Goal: Task Accomplishment & Management: Manage account settings

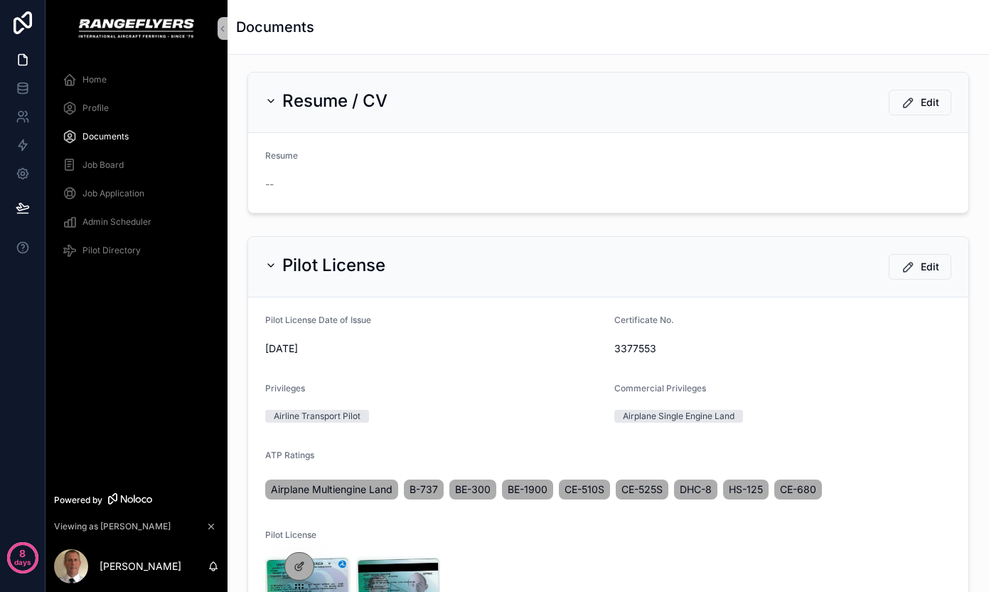
click at [113, 86] on div "Home" at bounding box center [137, 79] width 148 height 23
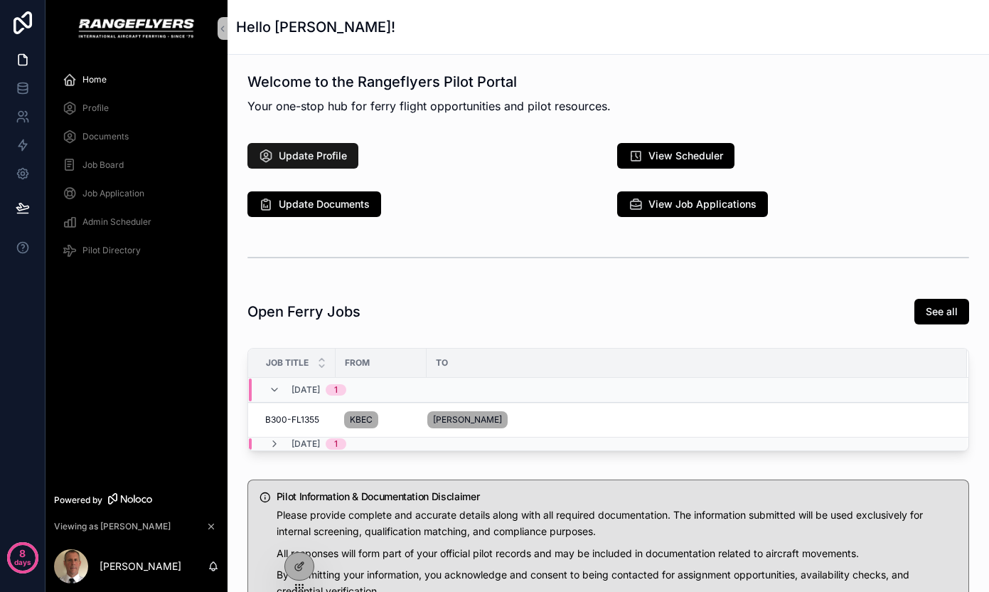
click at [312, 166] on button "Update Profile" at bounding box center [302, 156] width 111 height 26
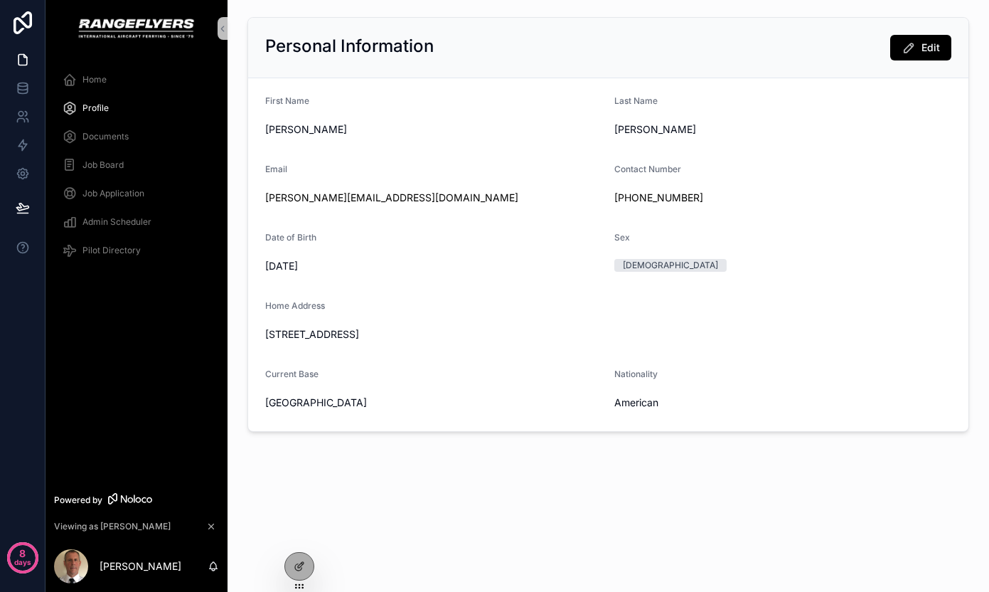
click at [121, 247] on span "Pilot Directory" at bounding box center [111, 250] width 58 height 11
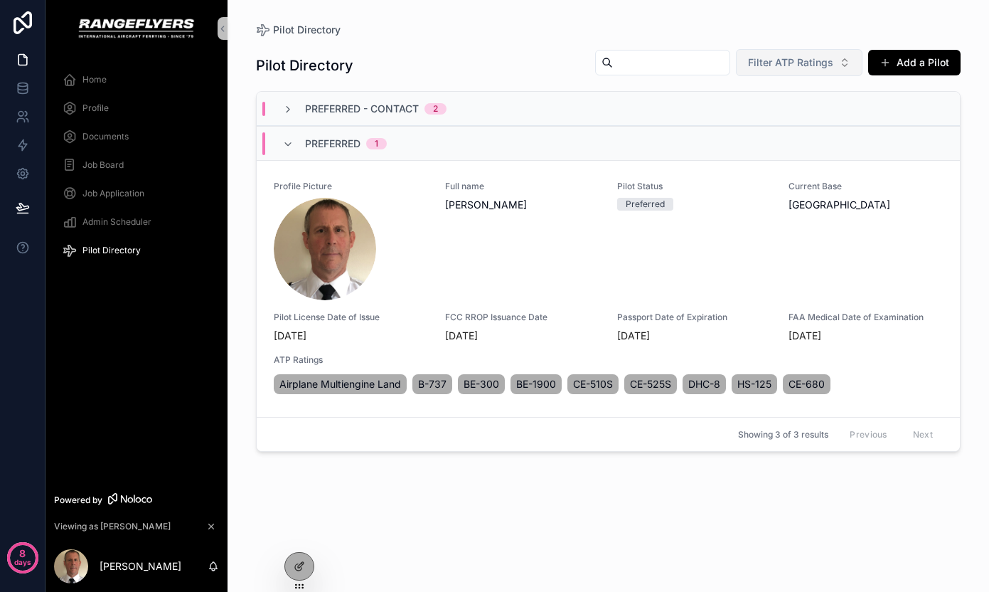
click at [775, 58] on span "Filter ATP Ratings" at bounding box center [790, 62] width 85 height 14
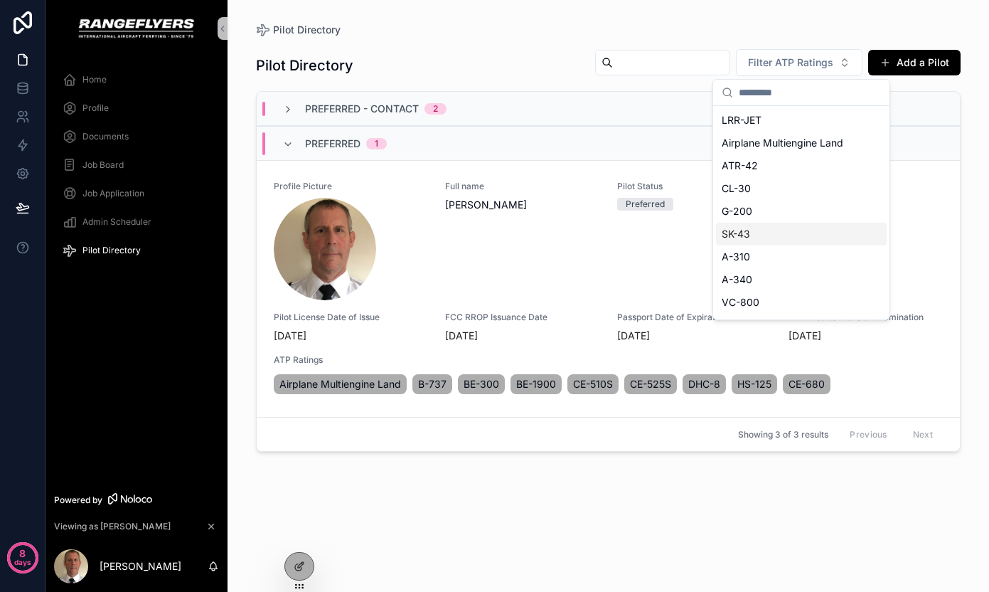
click at [760, 230] on div "SK-43" at bounding box center [801, 234] width 171 height 23
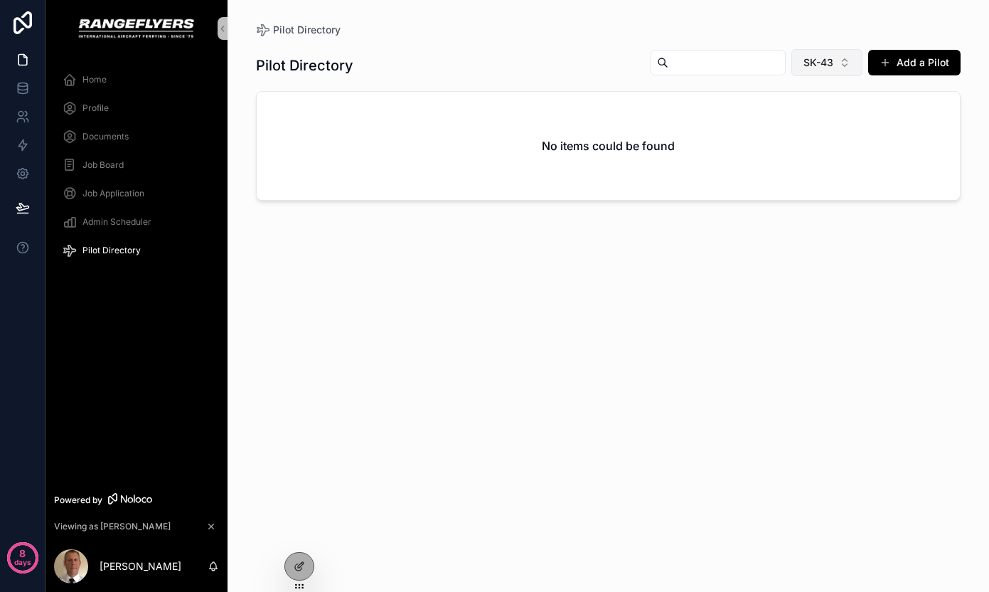
click at [808, 63] on span "SK-43" at bounding box center [818, 62] width 30 height 14
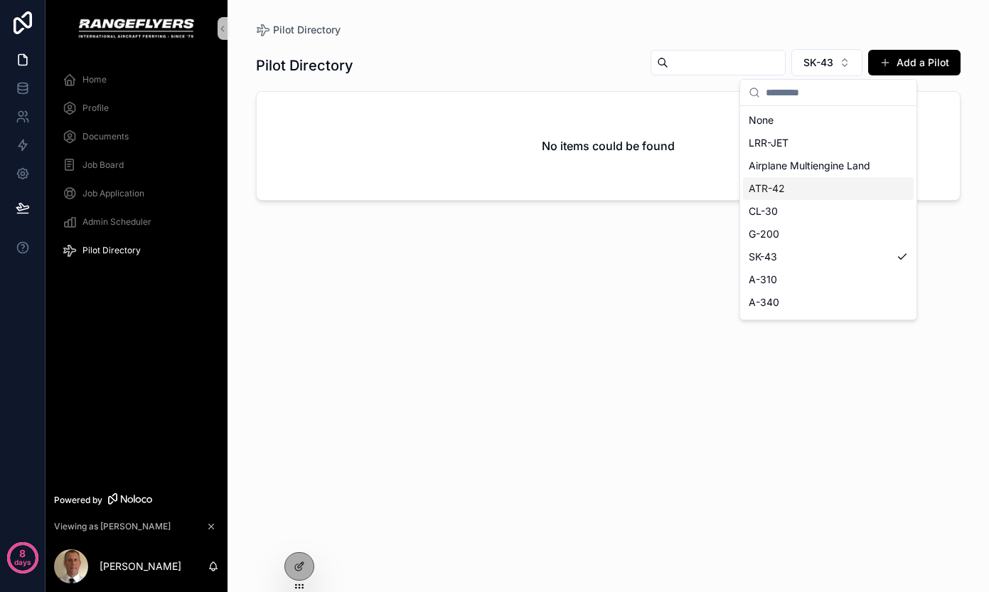
click at [798, 197] on div "ATR-42" at bounding box center [828, 188] width 171 height 23
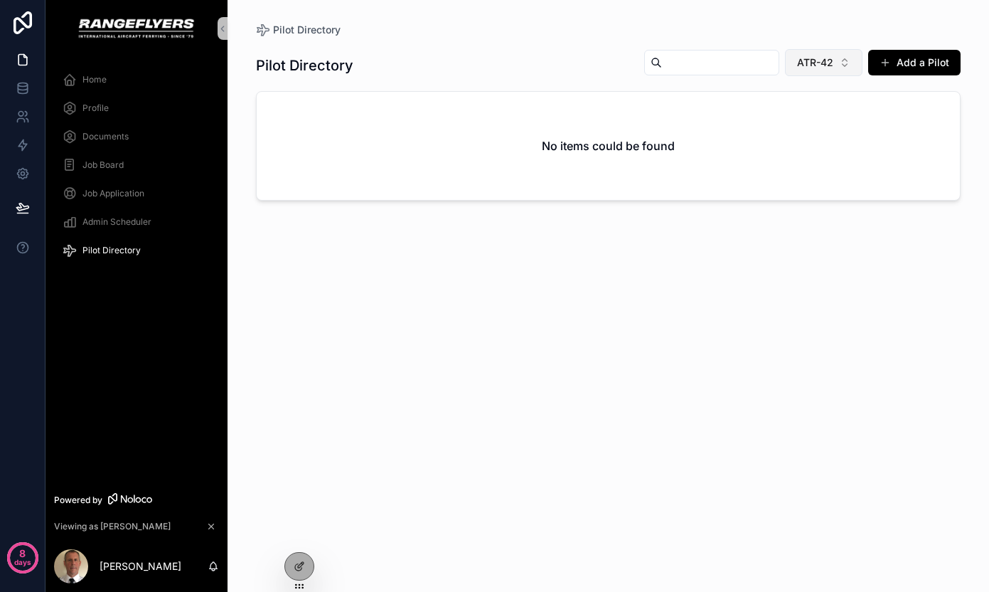
click at [826, 69] on span "ATR-42" at bounding box center [815, 62] width 36 height 14
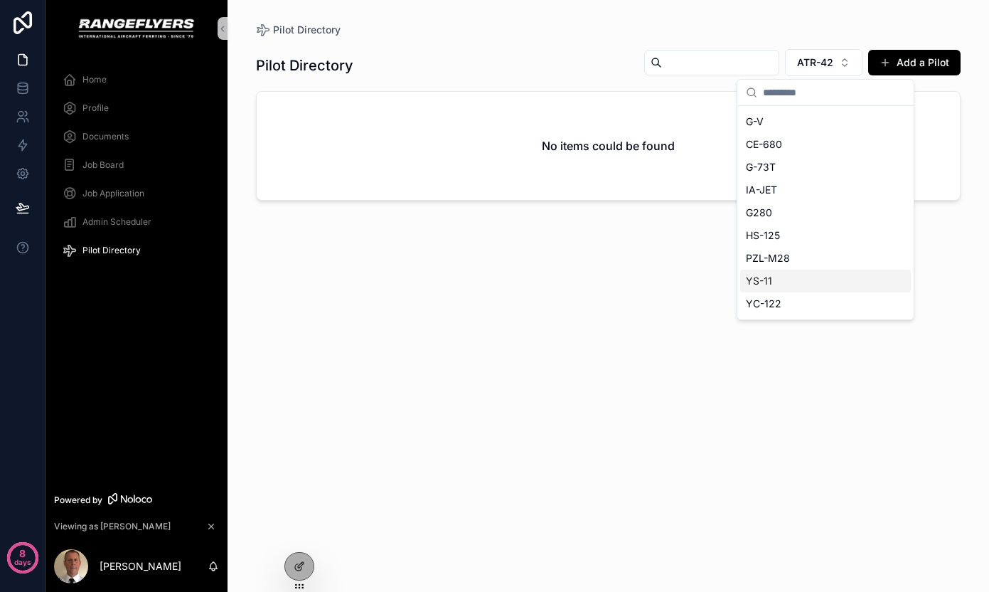
scroll to position [303, 0]
click at [805, 277] on div "YS-11" at bounding box center [825, 272] width 171 height 23
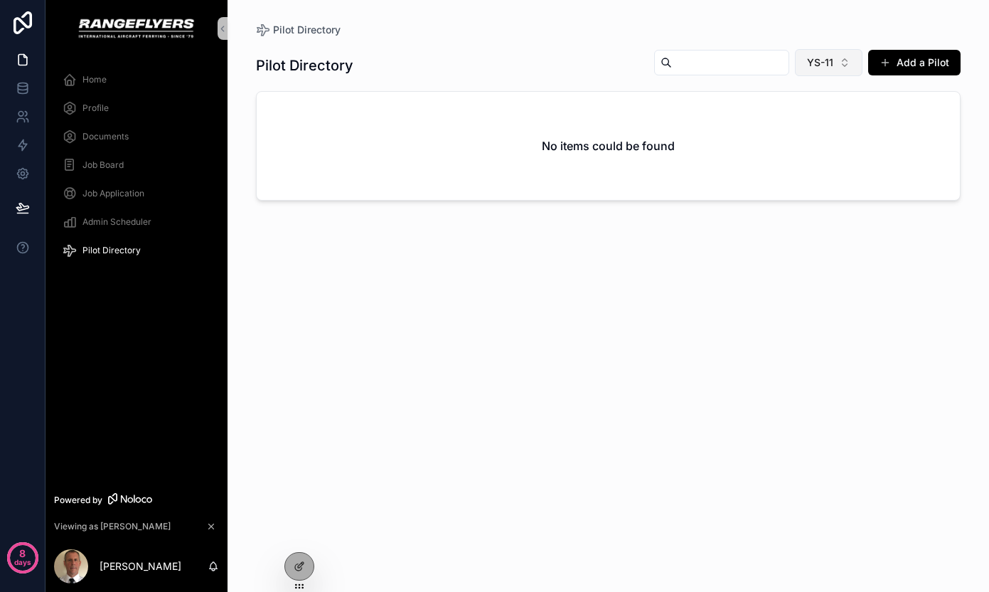
click at [825, 64] on span "YS-11" at bounding box center [820, 62] width 26 height 14
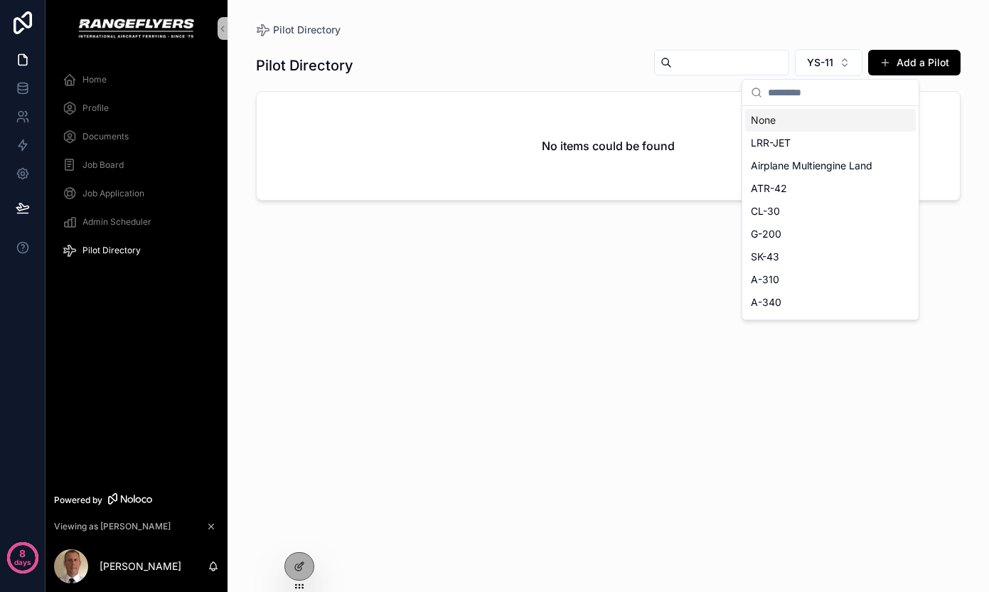
click at [808, 121] on div "None" at bounding box center [830, 120] width 171 height 23
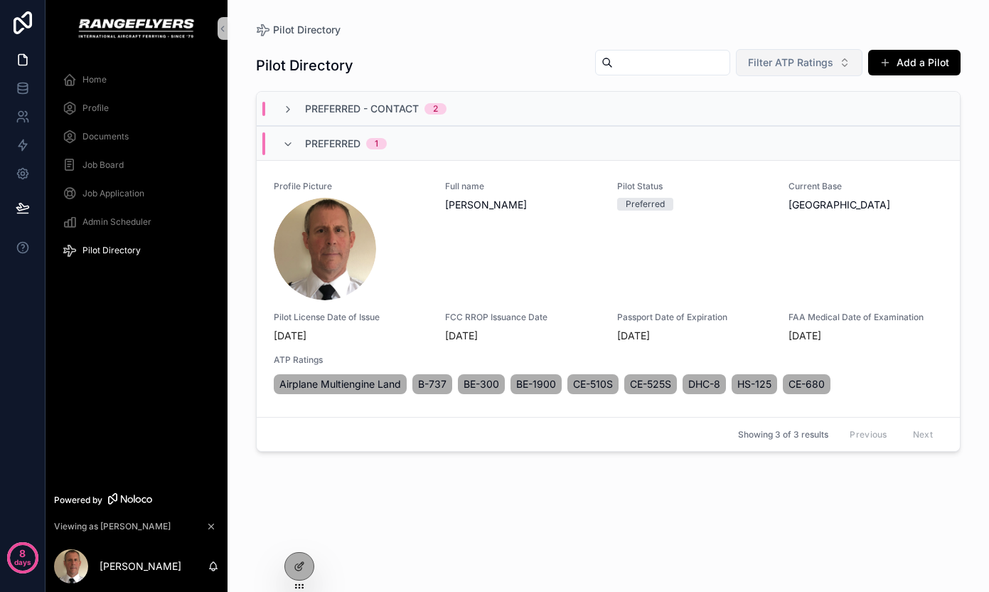
click at [822, 65] on span "Filter ATP Ratings" at bounding box center [790, 62] width 85 height 14
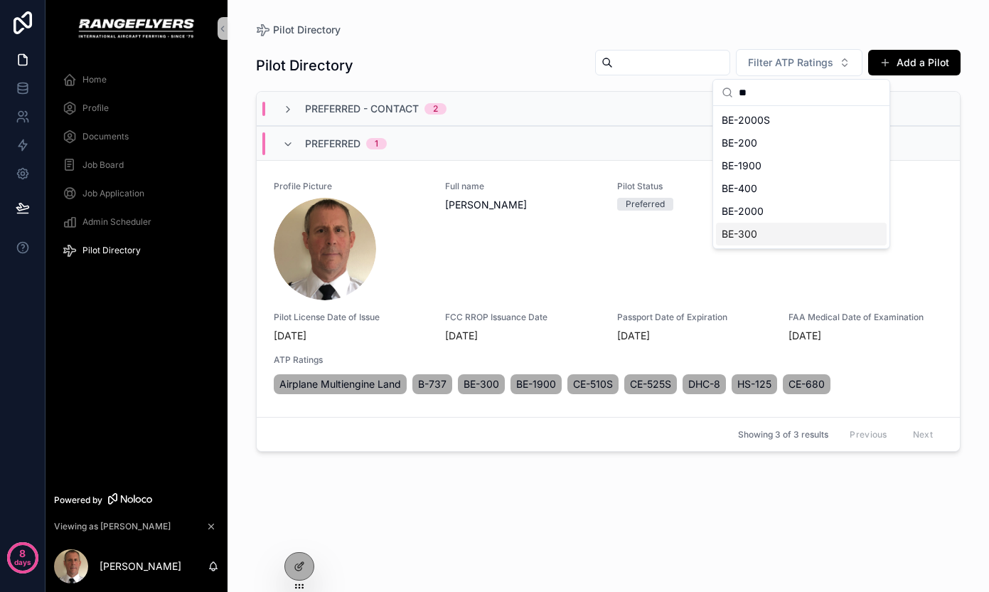
type input "**"
click at [766, 228] on div "BE-300" at bounding box center [801, 234] width 171 height 23
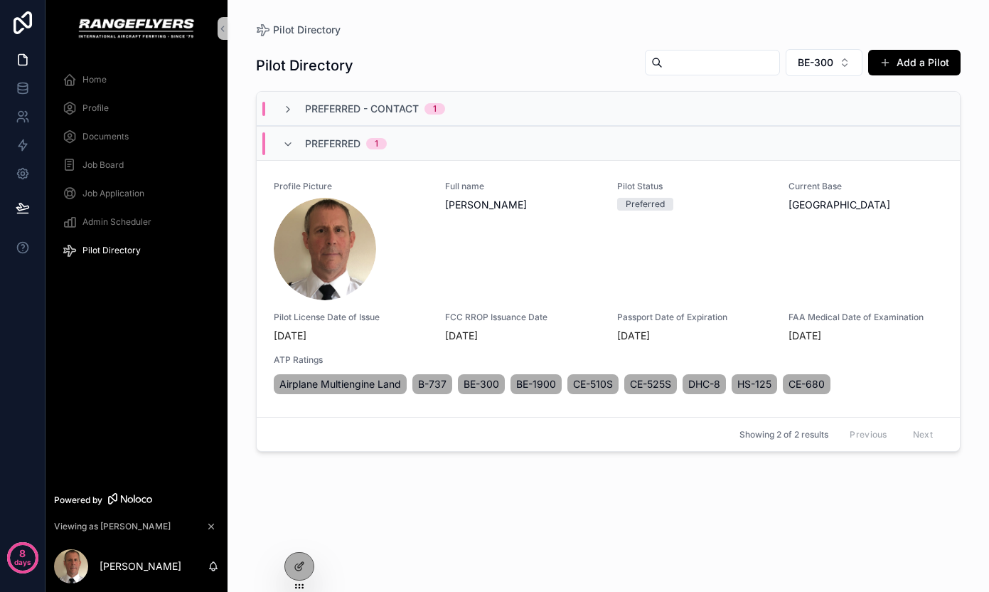
click at [484, 110] on div "Preferred - Contact 1" at bounding box center [608, 109] width 703 height 34
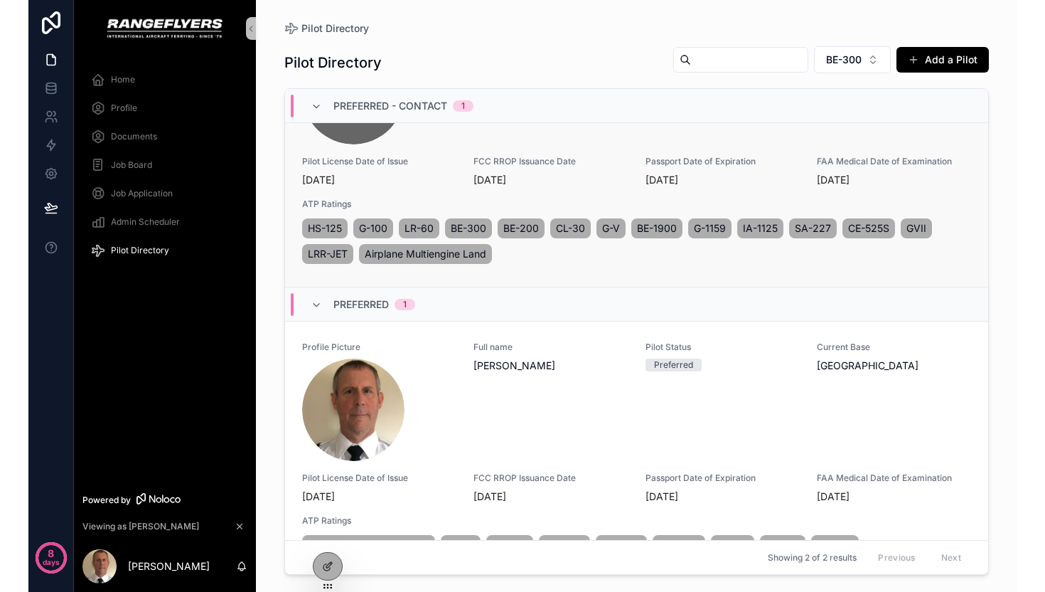
scroll to position [156, 0]
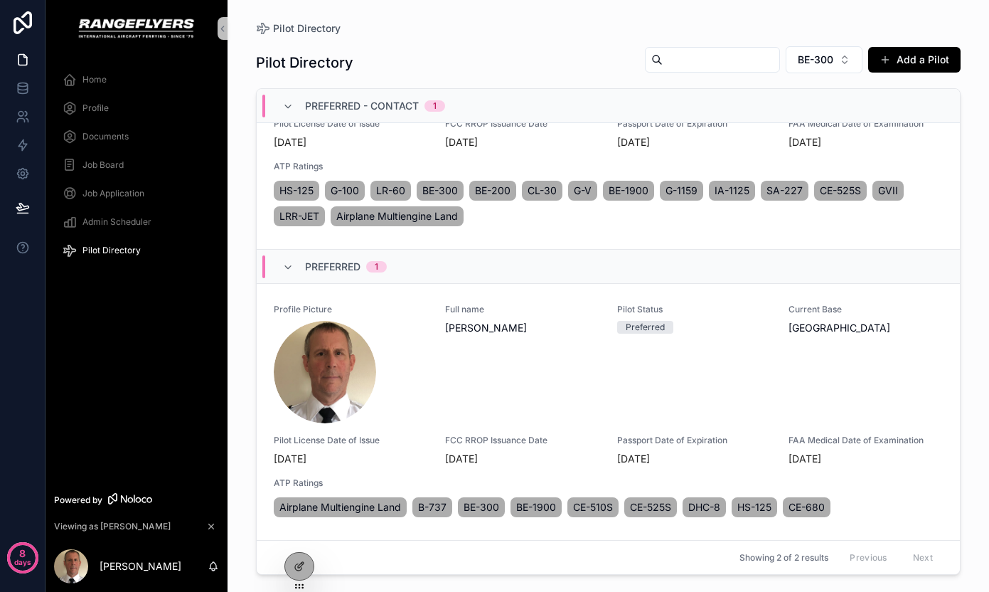
click at [79, 70] on div "Home" at bounding box center [137, 79] width 148 height 23
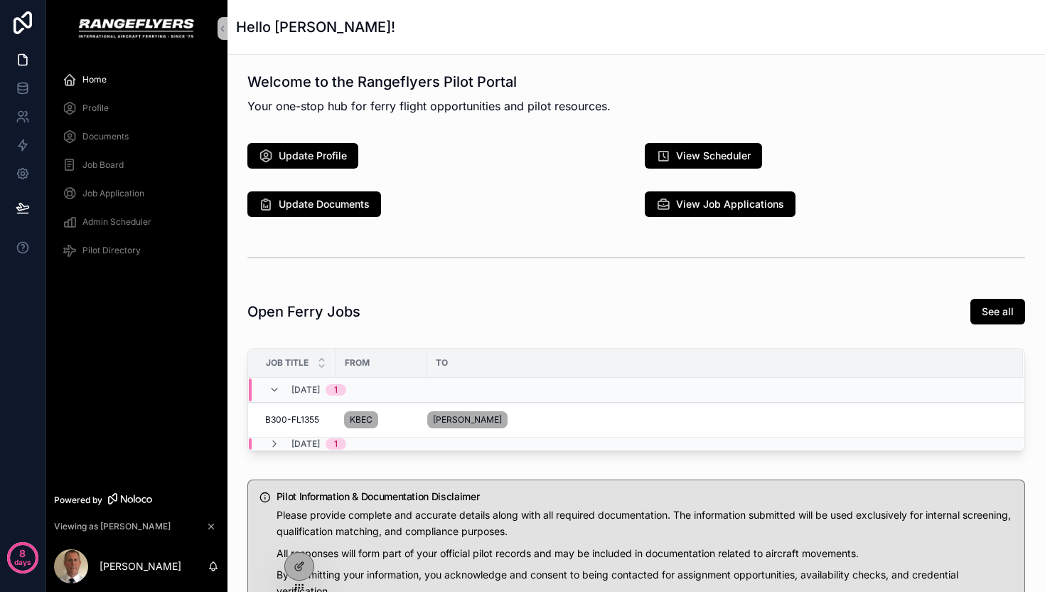
click at [334, 186] on div "Update Documents" at bounding box center [437, 204] width 397 height 37
click at [324, 198] on span "Update Documents" at bounding box center [324, 204] width 91 height 14
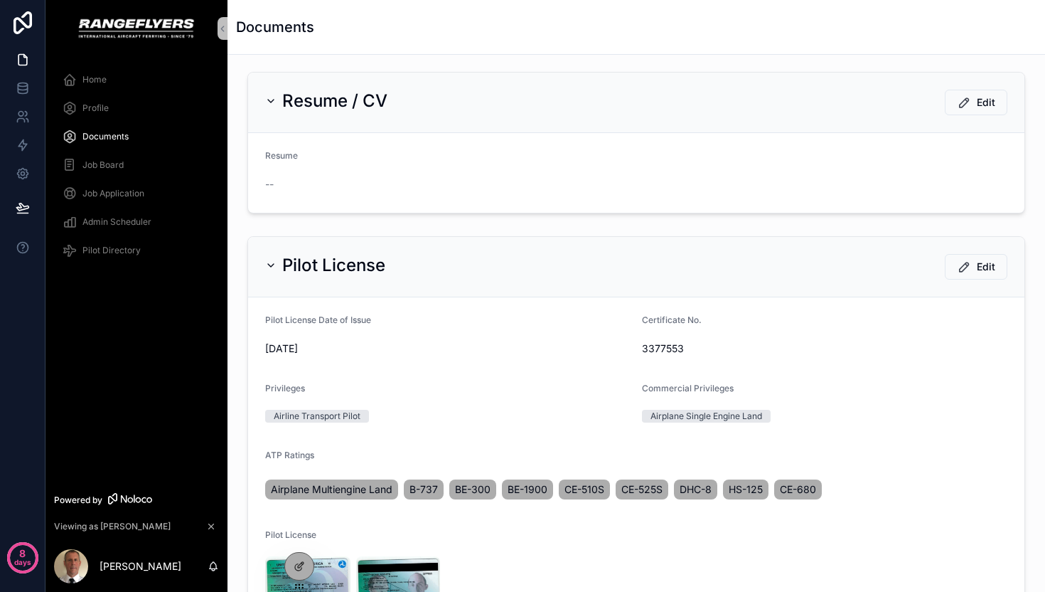
click at [134, 159] on div "Job Board" at bounding box center [137, 165] width 148 height 23
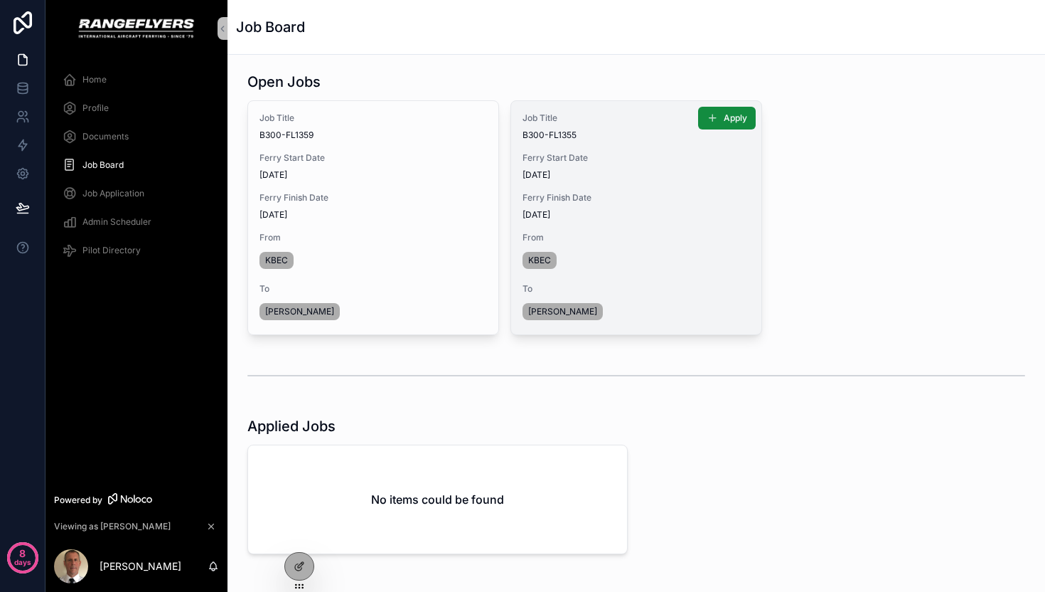
scroll to position [9, 0]
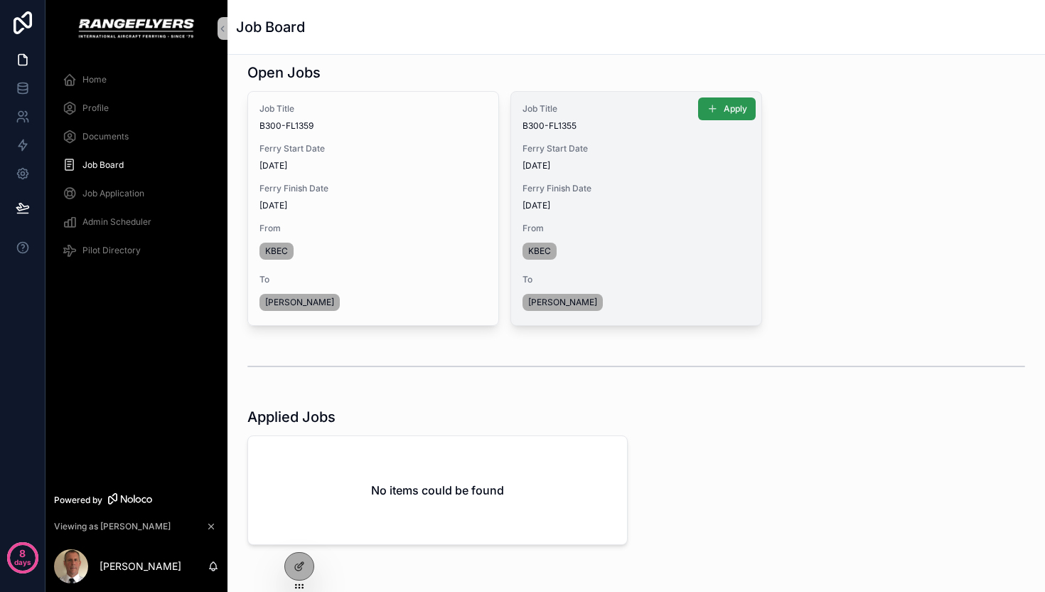
click at [720, 114] on button "Apply" at bounding box center [727, 108] width 58 height 23
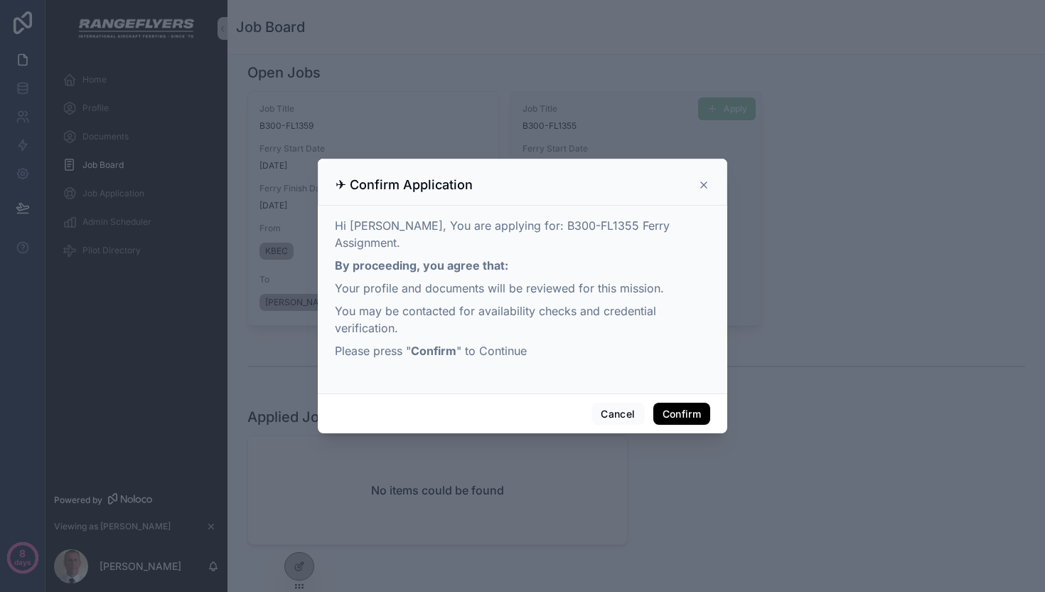
click at [702, 188] on icon at bounding box center [703, 184] width 11 height 11
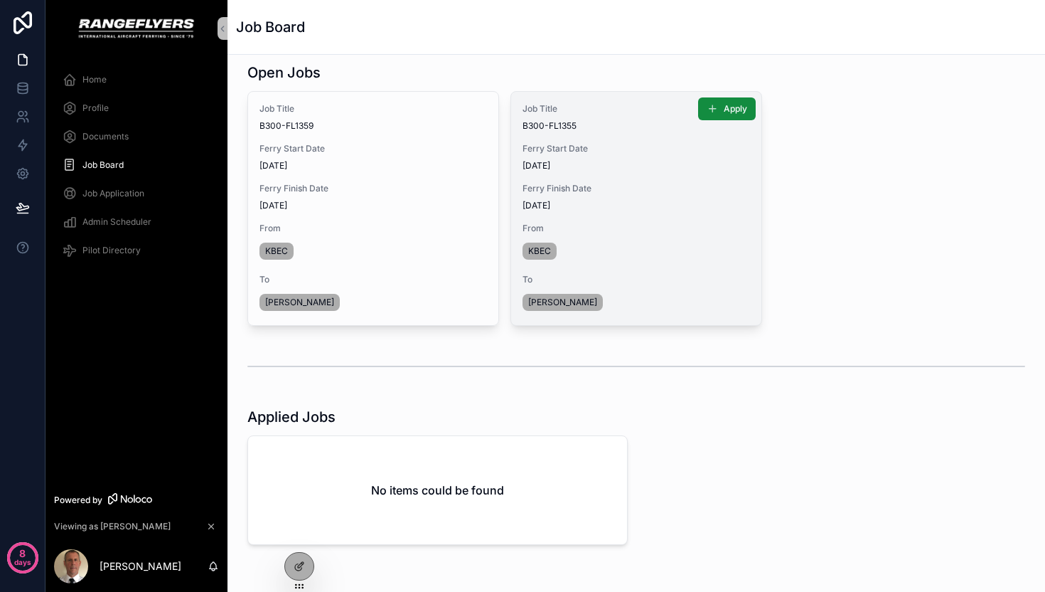
click at [93, 219] on span "Admin Scheduler" at bounding box center [116, 221] width 69 height 11
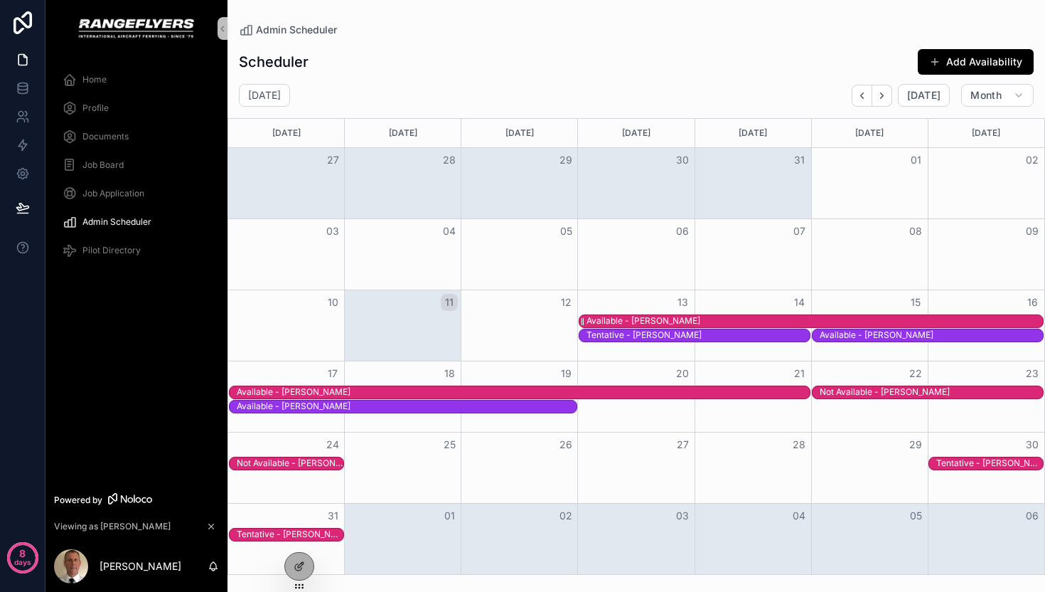
click at [624, 321] on div "Available - [PERSON_NAME]" at bounding box center [644, 320] width 114 height 11
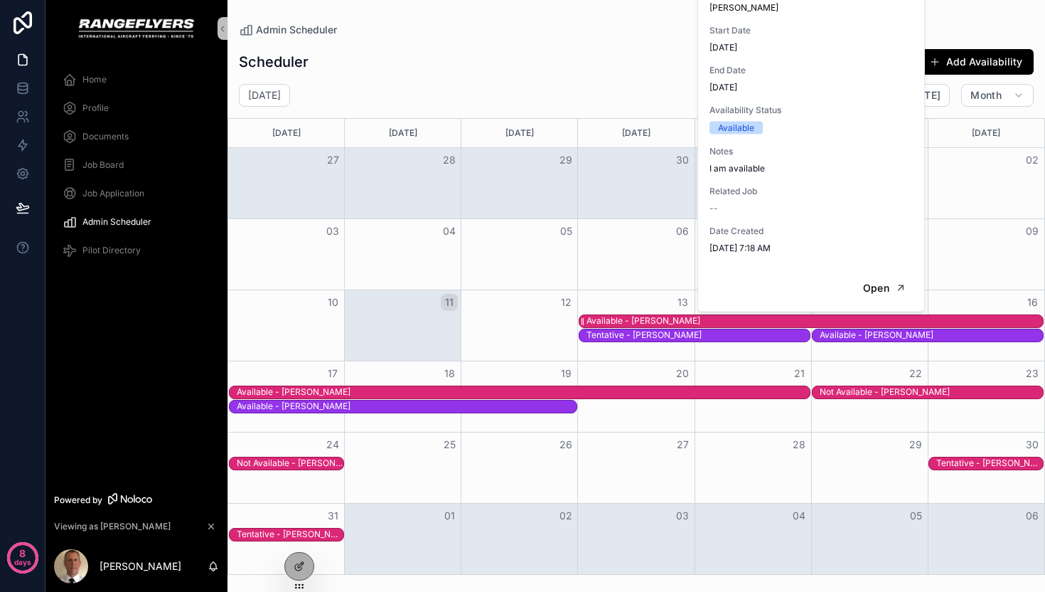
click at [624, 321] on div "Available - [PERSON_NAME]" at bounding box center [644, 320] width 114 height 11
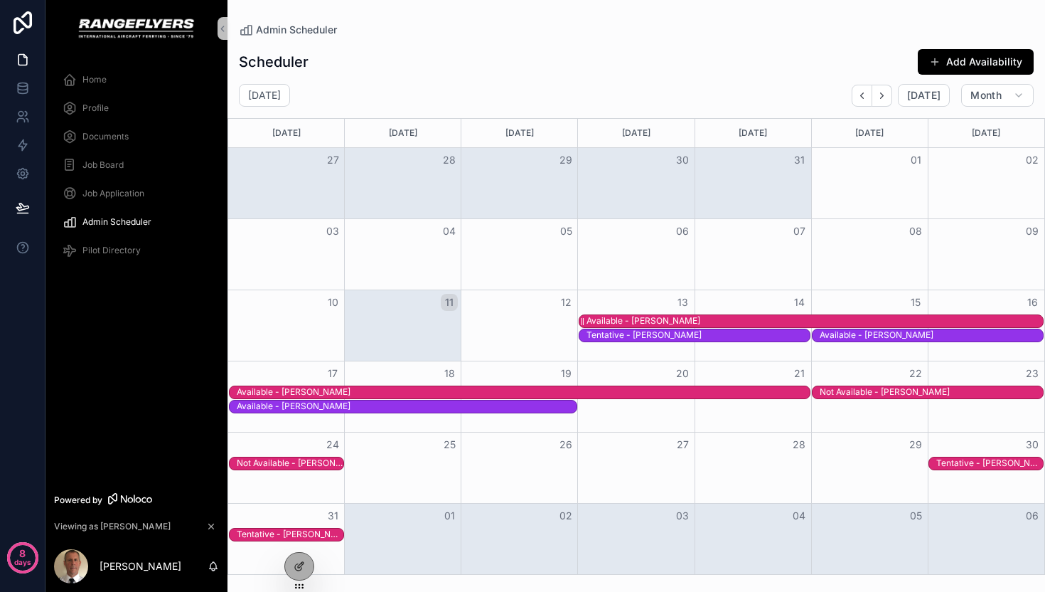
click at [624, 321] on div "Available - [PERSON_NAME]" at bounding box center [644, 320] width 114 height 11
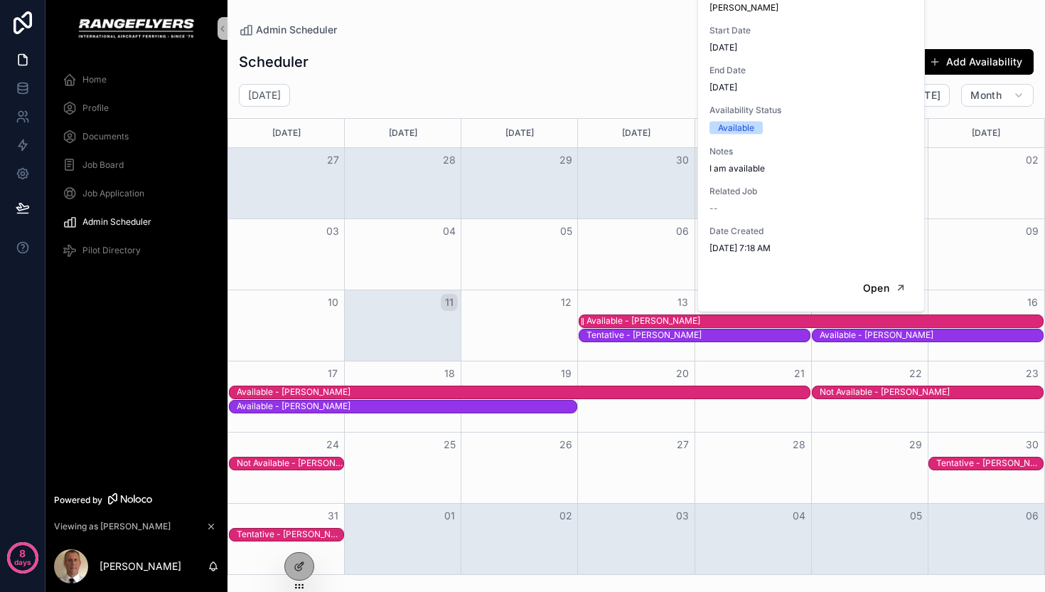
click at [624, 321] on div "Available - [PERSON_NAME]" at bounding box center [644, 320] width 114 height 11
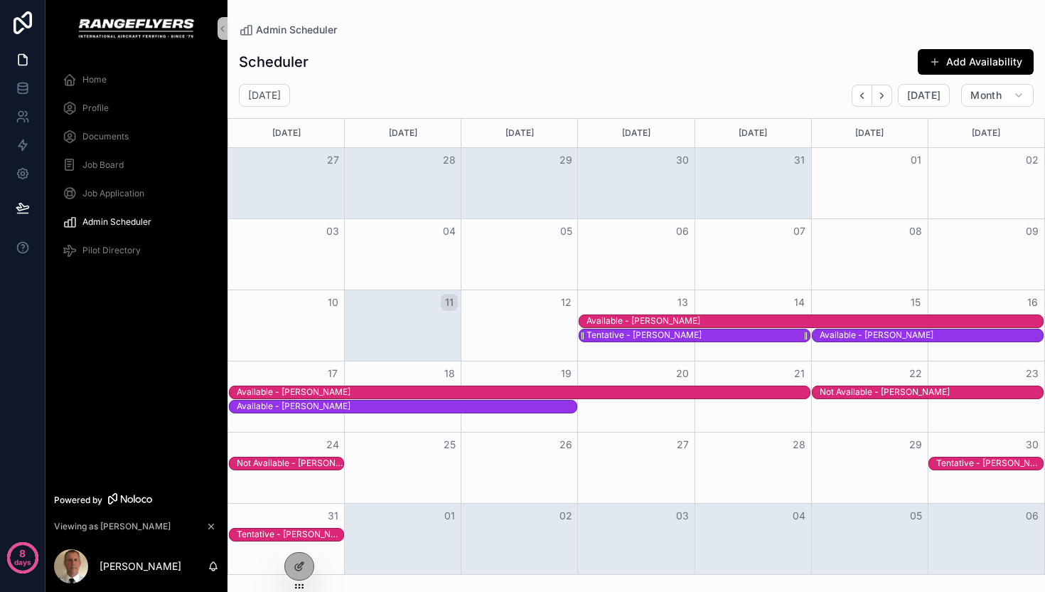
click at [624, 337] on div "Tentative - [PERSON_NAME]" at bounding box center [644, 334] width 115 height 11
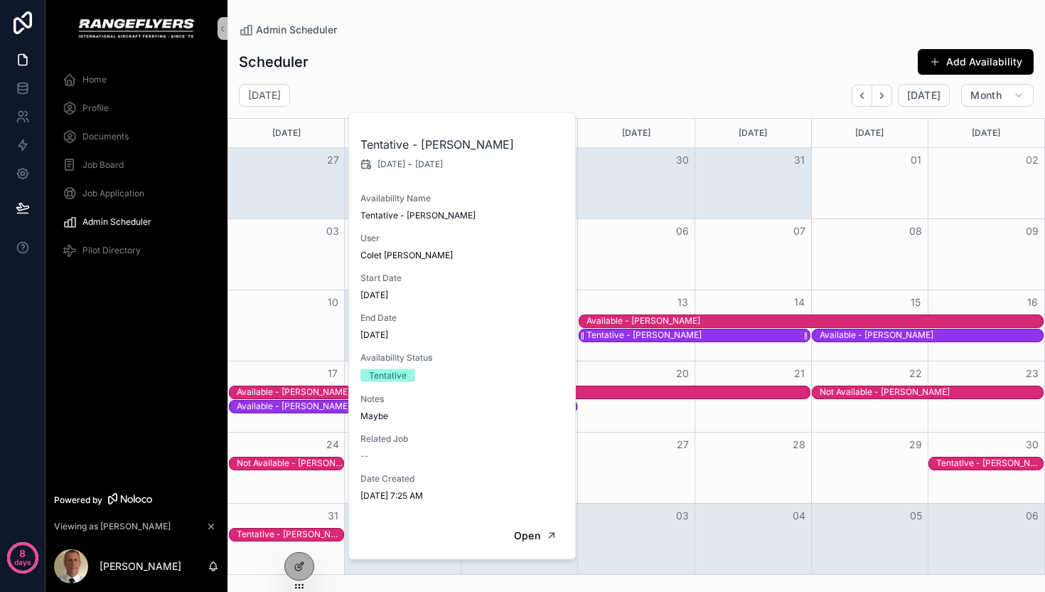
click at [624, 338] on div "Tentative - [PERSON_NAME]" at bounding box center [644, 334] width 115 height 11
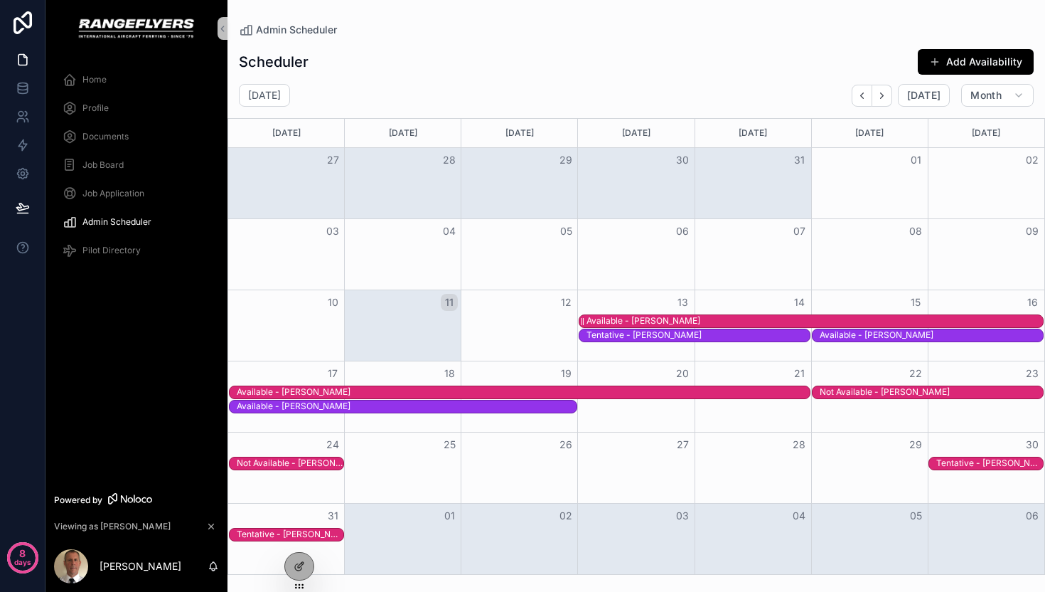
click at [626, 319] on div "Available - [PERSON_NAME]" at bounding box center [644, 320] width 114 height 11
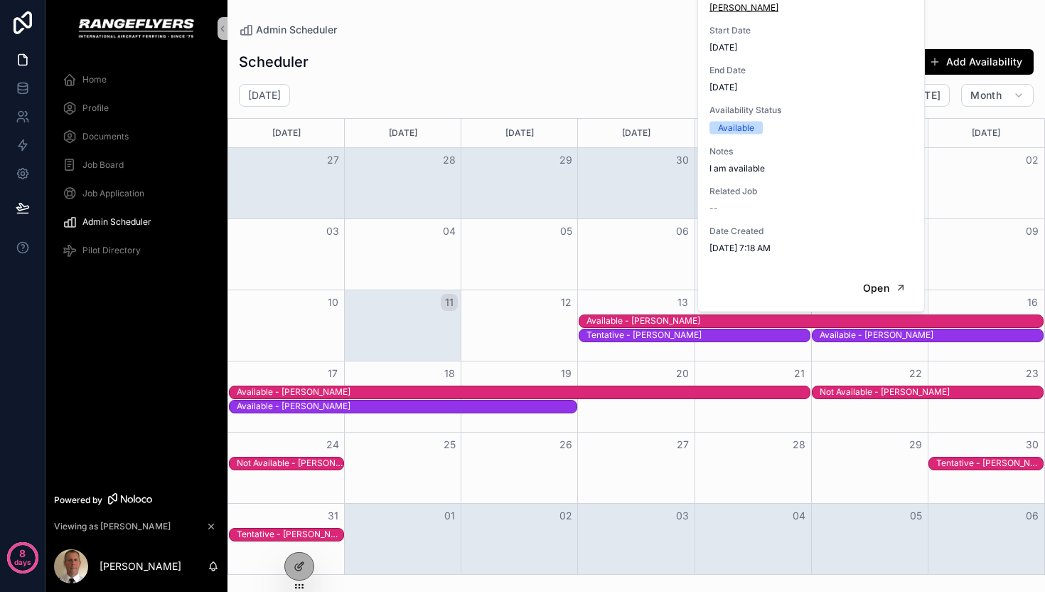
click at [777, 6] on span "[PERSON_NAME]" at bounding box center [744, 7] width 69 height 11
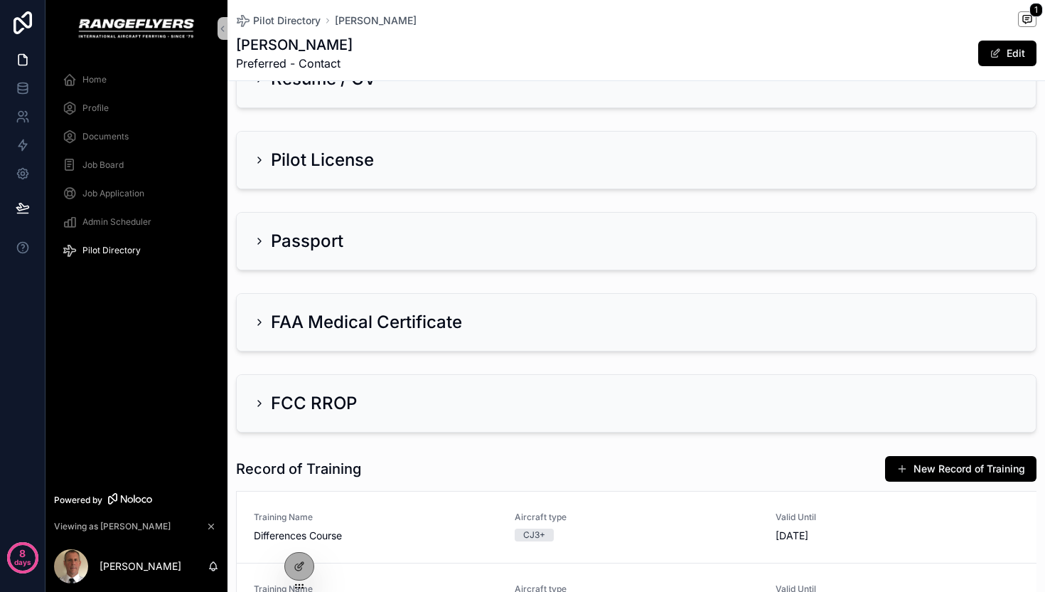
scroll to position [493, 0]
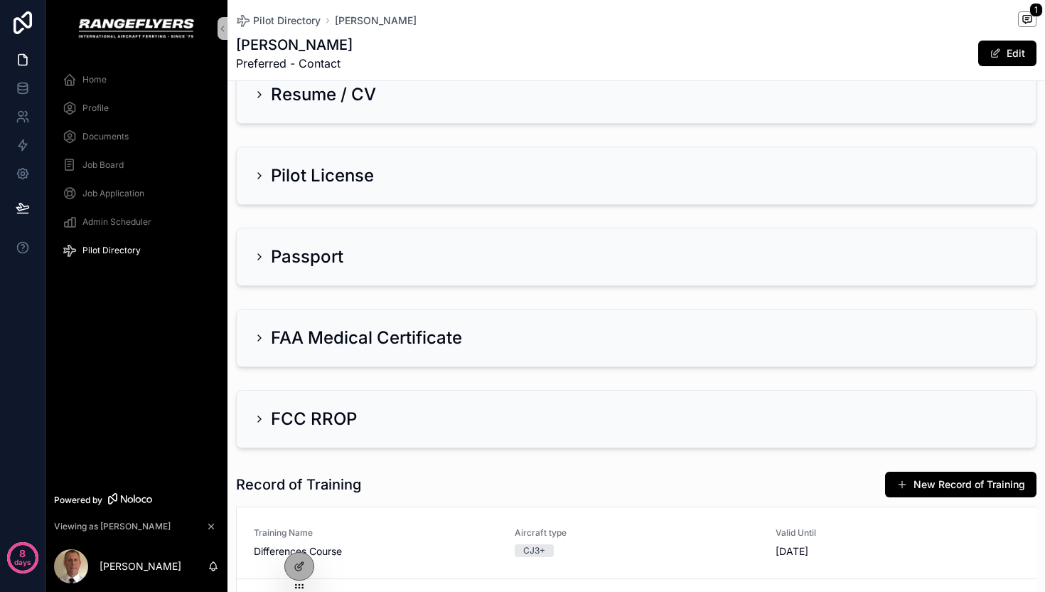
click at [255, 174] on icon "scrollable content" at bounding box center [259, 175] width 11 height 11
click at [261, 176] on icon "scrollable content" at bounding box center [259, 175] width 11 height 11
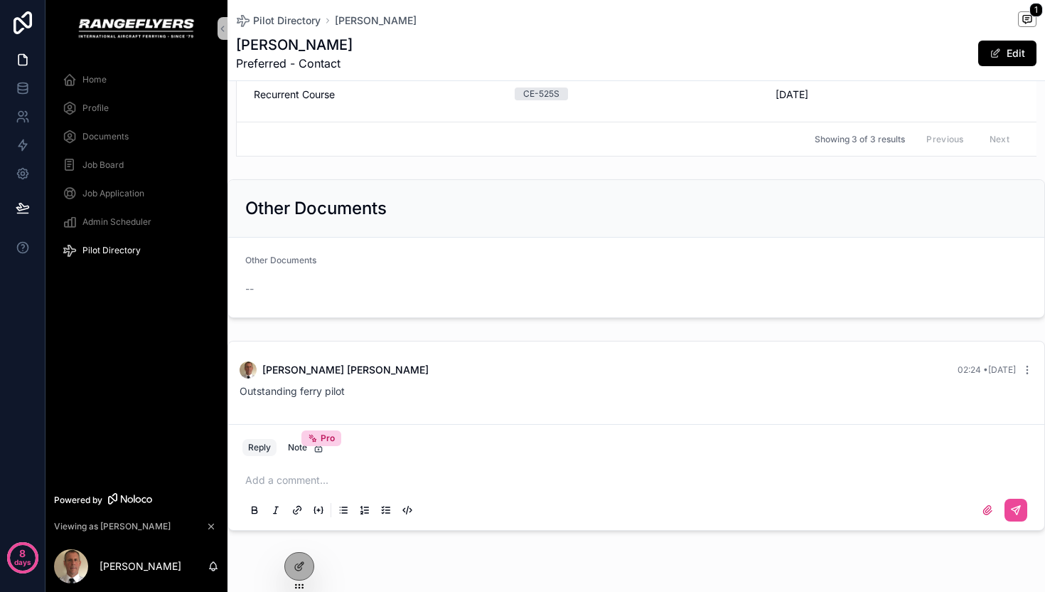
scroll to position [1425, 0]
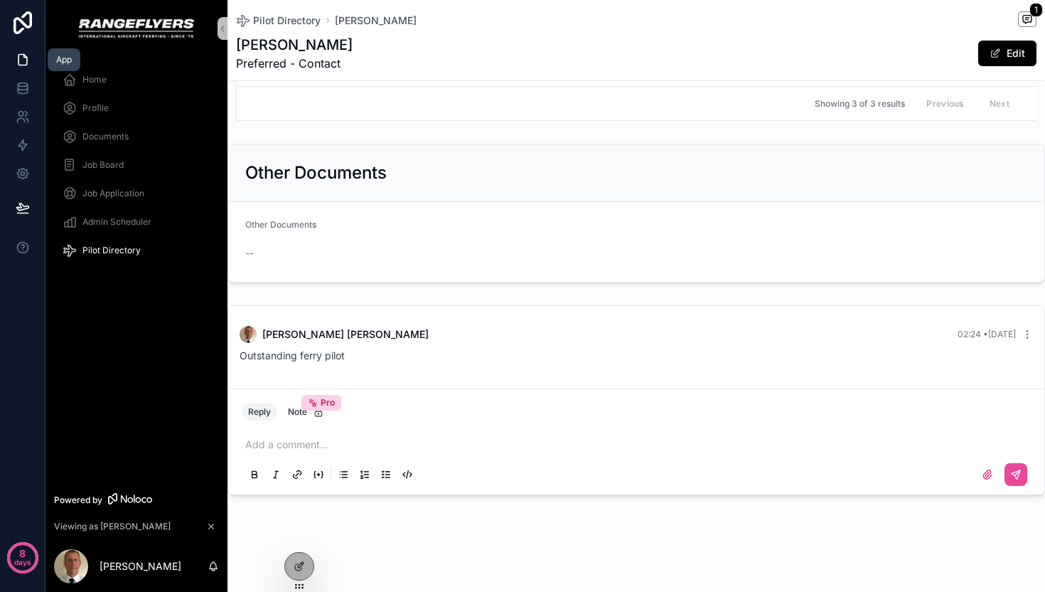
click at [27, 65] on icon at bounding box center [23, 60] width 14 height 14
click at [22, 60] on icon at bounding box center [23, 60] width 14 height 14
click at [110, 187] on div "Job Application" at bounding box center [137, 193] width 148 height 23
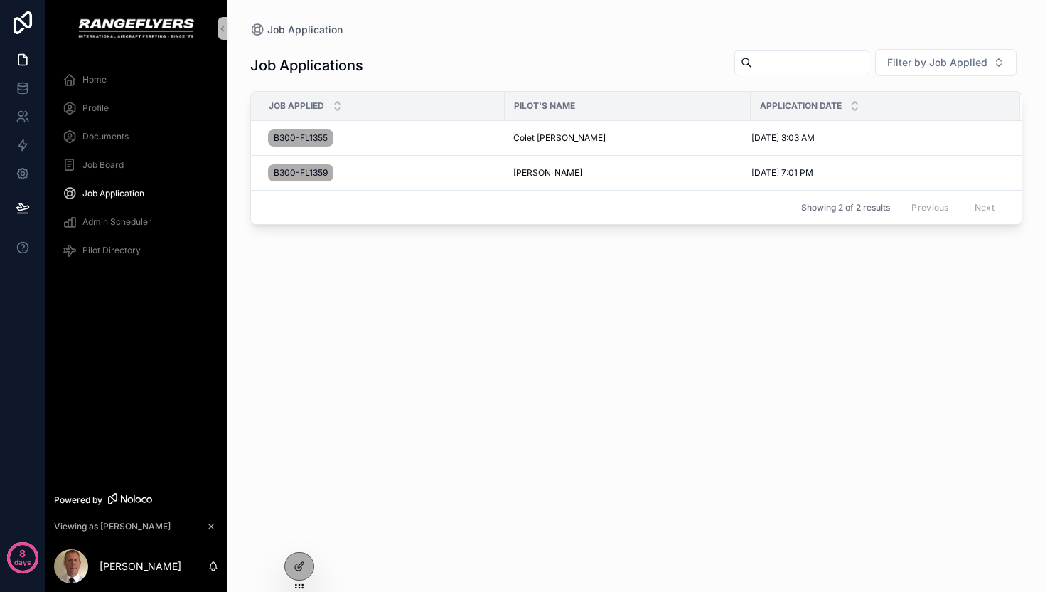
click at [82, 73] on div "Home" at bounding box center [137, 79] width 148 height 23
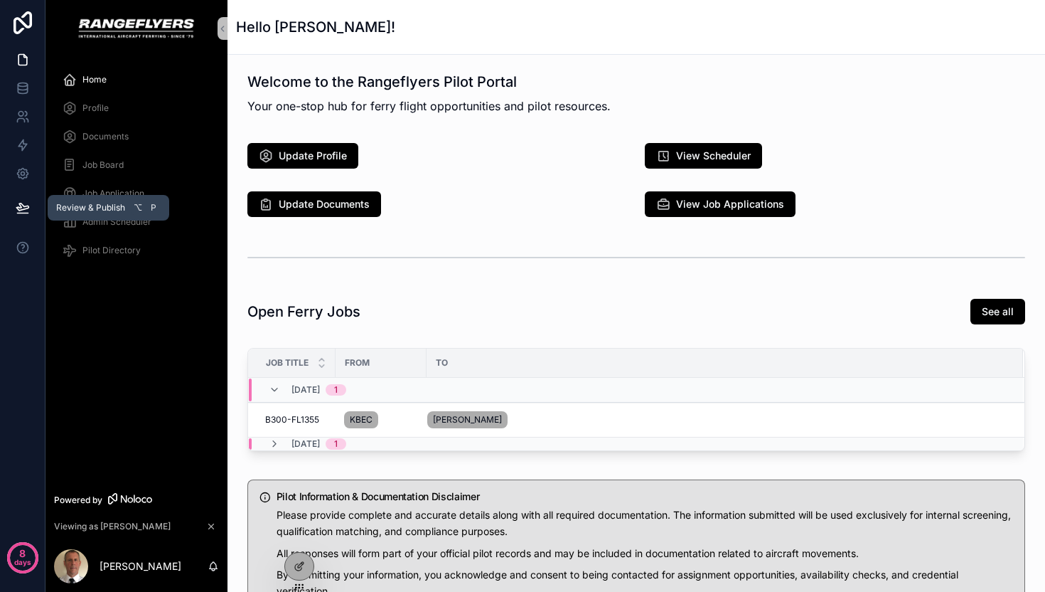
click at [21, 205] on icon at bounding box center [23, 208] width 14 height 14
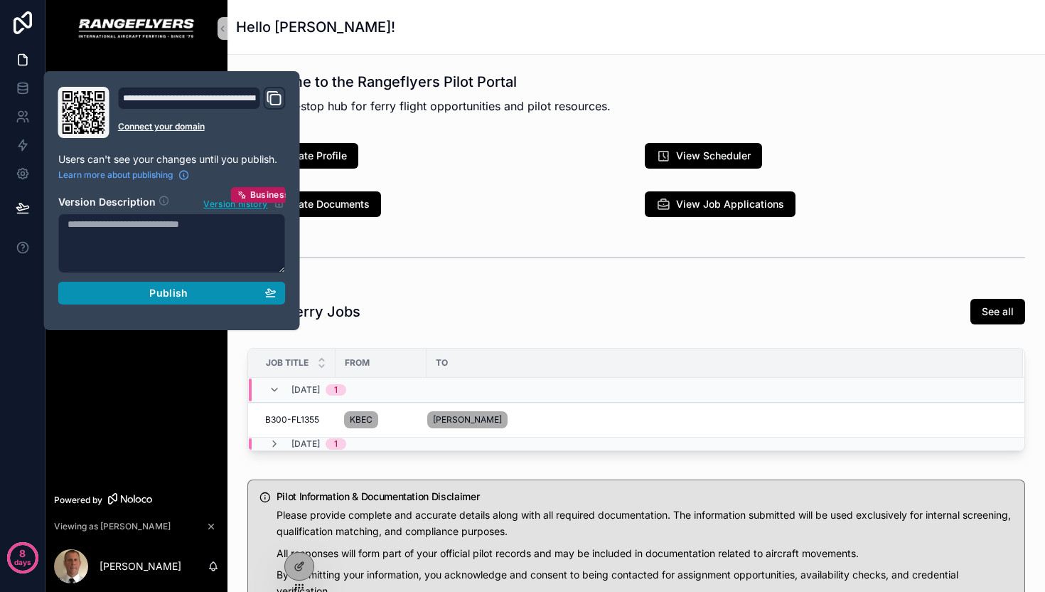
click at [167, 287] on span "Publish" at bounding box center [168, 293] width 38 height 13
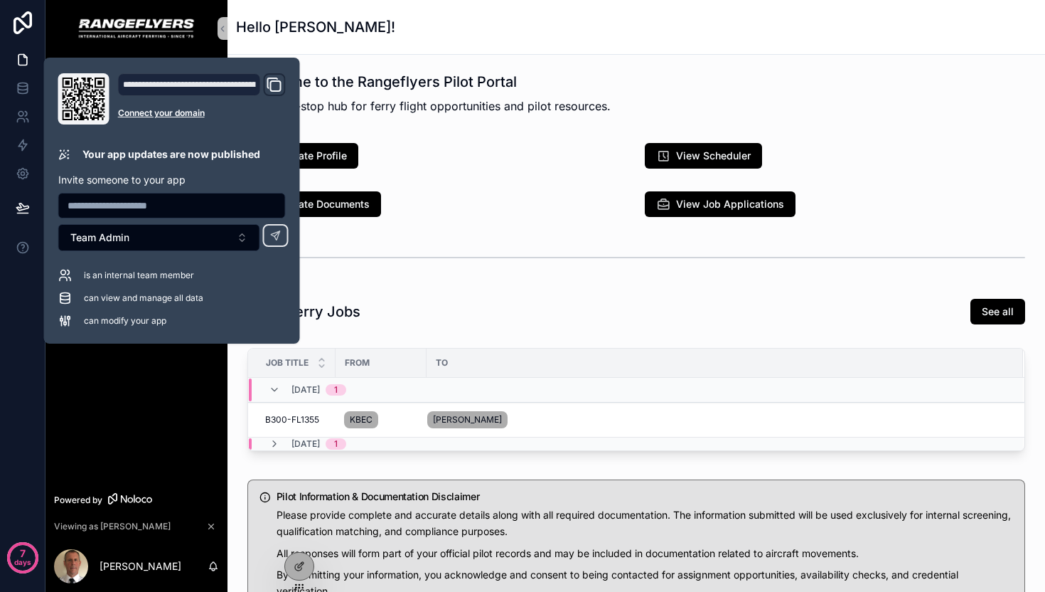
click at [273, 87] on icon "Domain and Custom Link" at bounding box center [274, 84] width 17 height 17
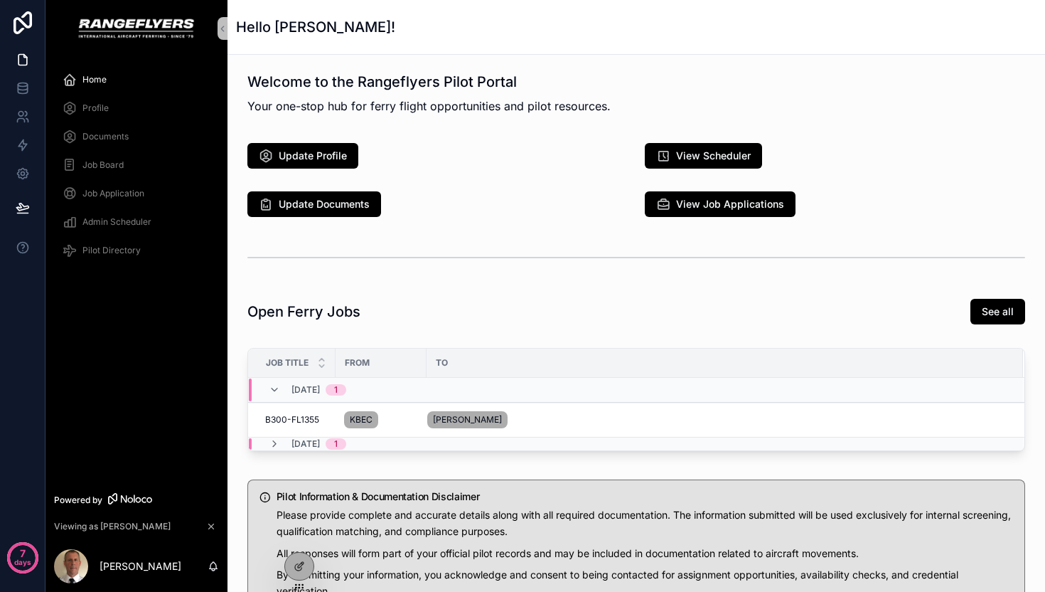
click at [511, 194] on div "Update Documents" at bounding box center [437, 204] width 380 height 26
click at [24, 63] on icon at bounding box center [23, 60] width 14 height 14
click at [28, 23] on icon at bounding box center [23, 22] width 28 height 23
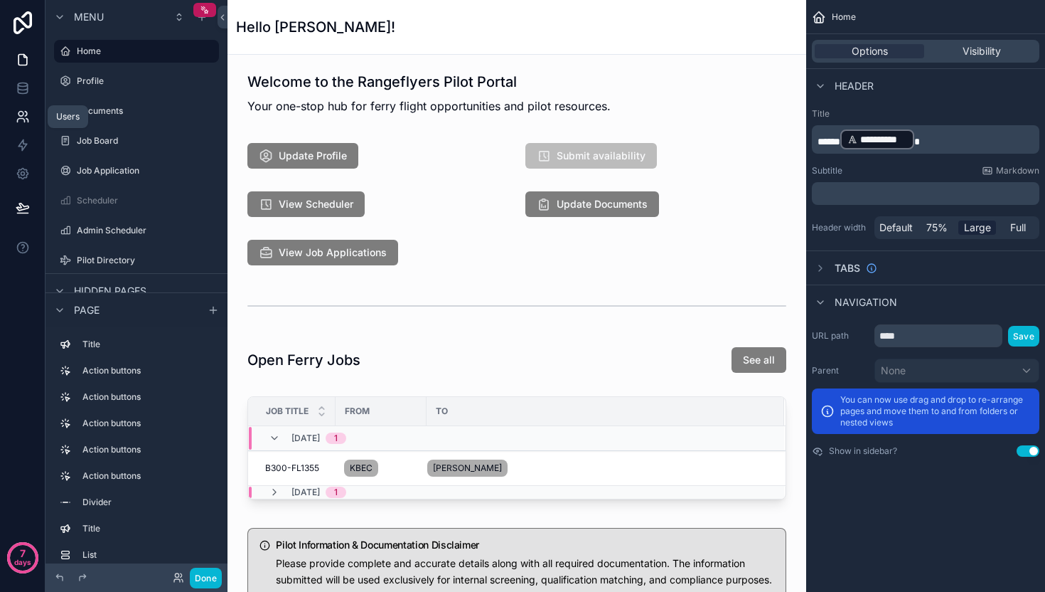
click at [24, 119] on icon at bounding box center [20, 121] width 7 height 4
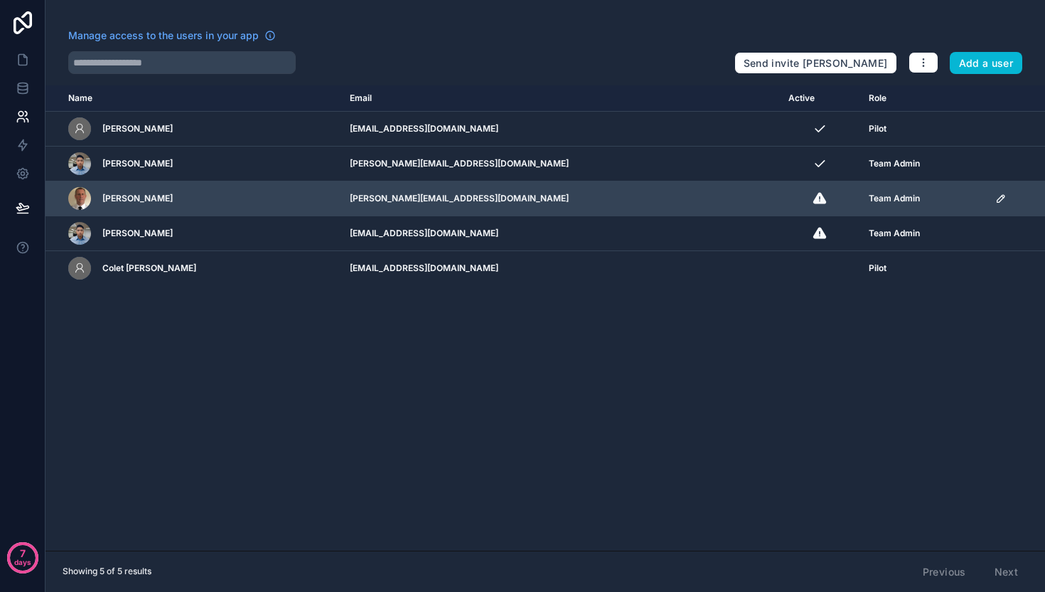
click at [995, 198] on icon "scrollable content" at bounding box center [1000, 198] width 11 height 11
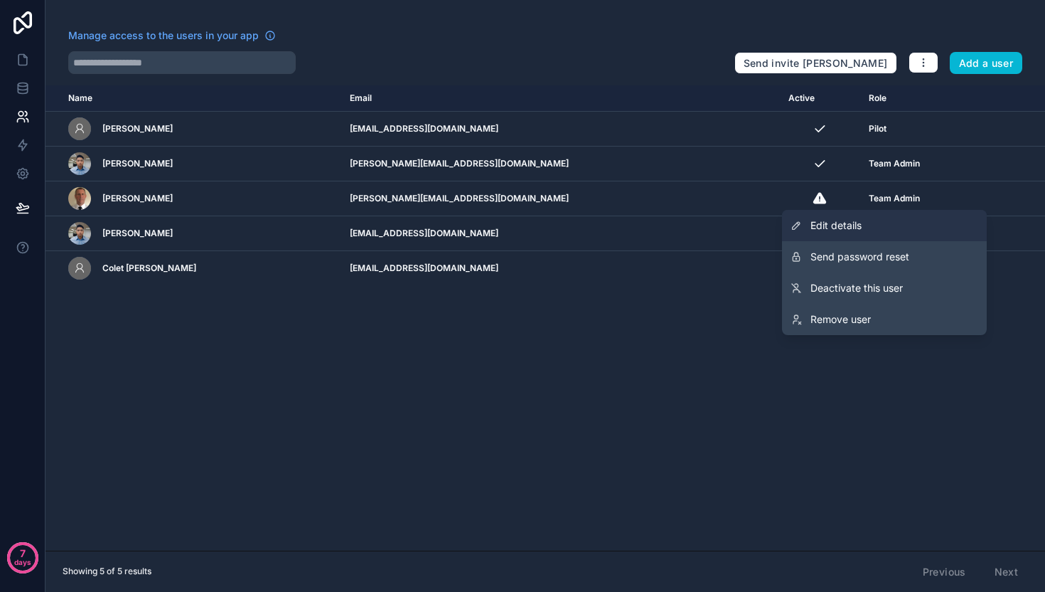
click at [857, 233] on link "Edit details" at bounding box center [884, 225] width 205 height 31
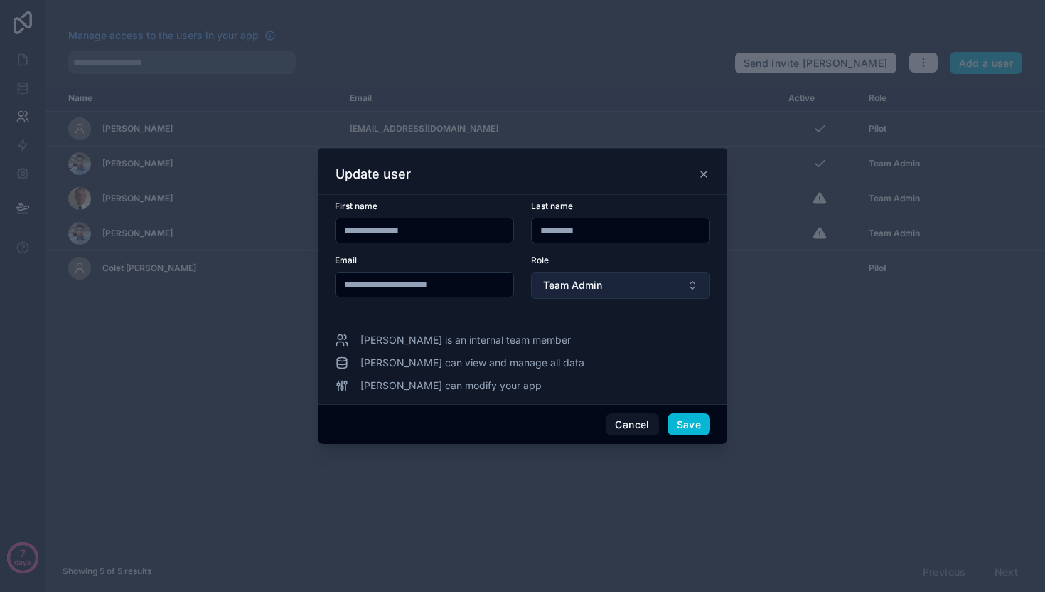
click at [569, 285] on span "Team Admin" at bounding box center [572, 285] width 59 height 14
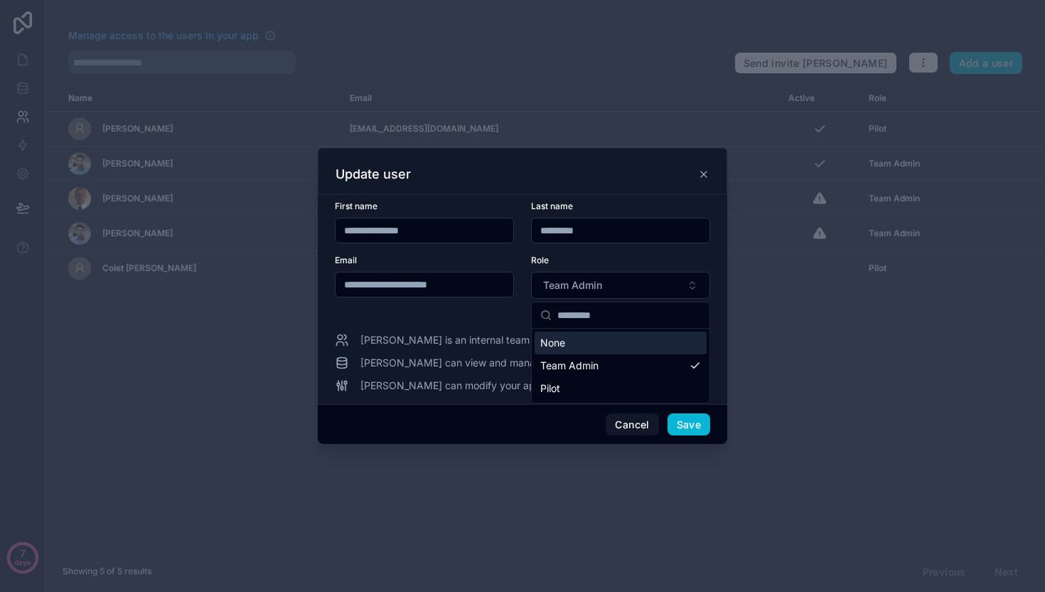
click at [575, 351] on div "None" at bounding box center [621, 342] width 172 height 23
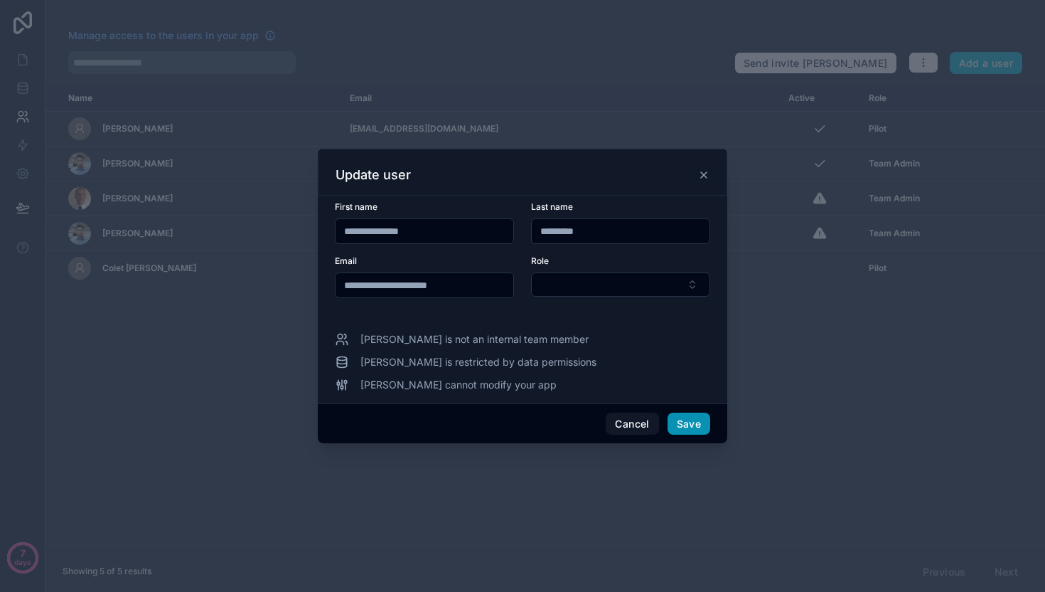
click at [682, 424] on button "Save" at bounding box center [689, 423] width 43 height 23
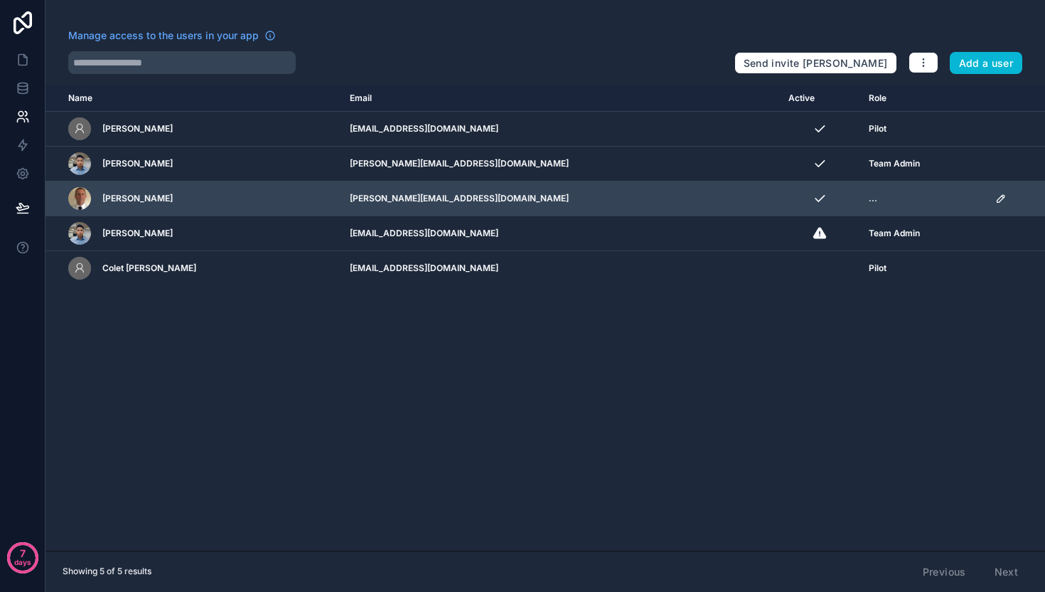
click at [869, 203] on span "..." at bounding box center [873, 198] width 9 height 11
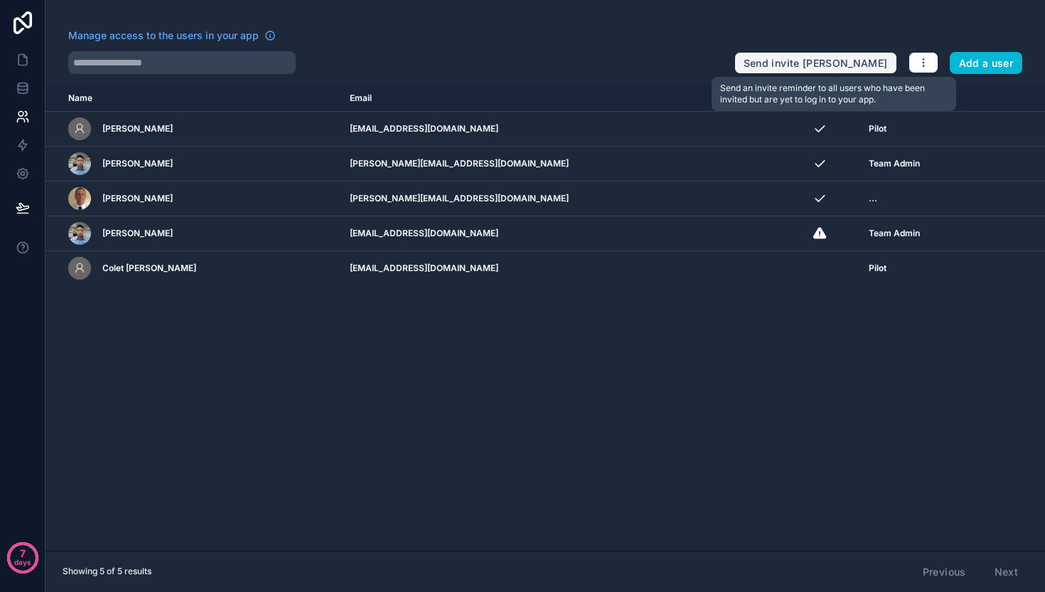
click at [830, 58] on button "Send invite [PERSON_NAME]" at bounding box center [816, 63] width 163 height 23
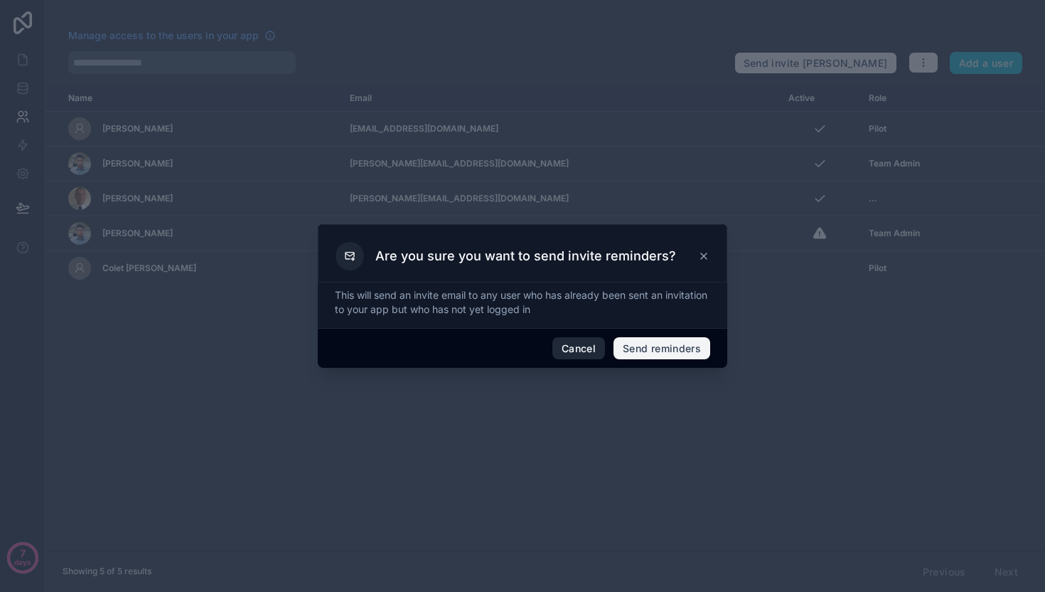
drag, startPoint x: 630, startPoint y: 348, endPoint x: 567, endPoint y: 356, distance: 63.9
click at [567, 356] on div "Cancel Send reminders" at bounding box center [523, 348] width 410 height 41
click at [567, 356] on button "Cancel" at bounding box center [578, 348] width 53 height 23
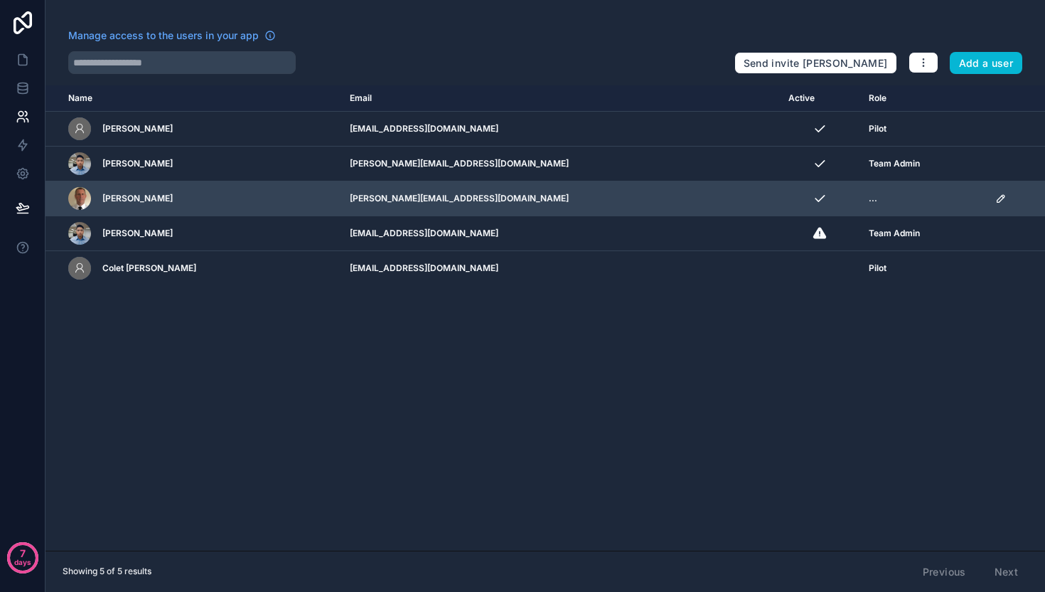
click at [995, 203] on icon "scrollable content" at bounding box center [1000, 198] width 11 height 11
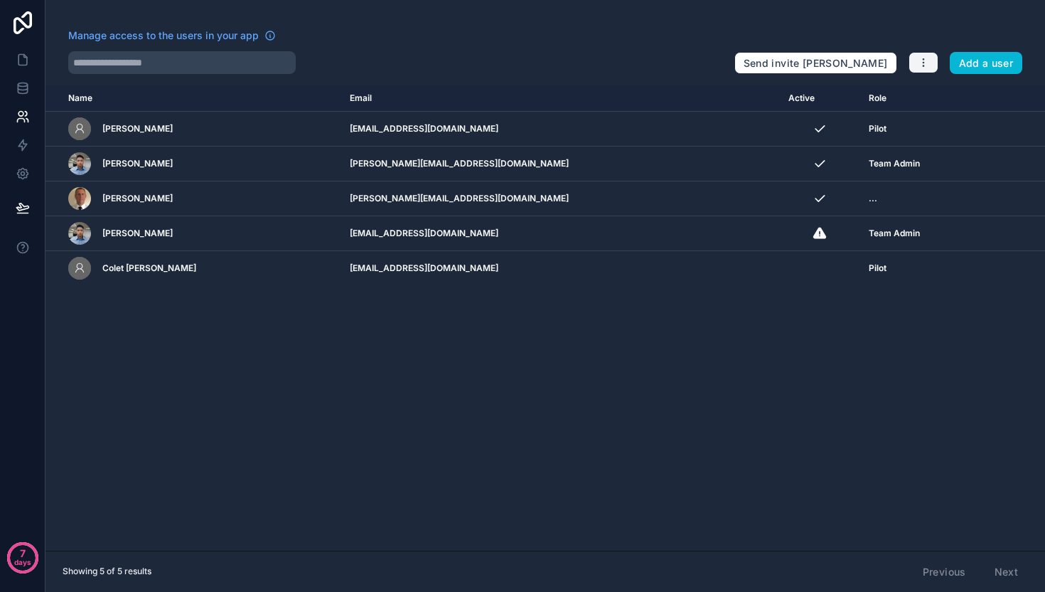
click at [927, 59] on icon "button" at bounding box center [923, 62] width 11 height 11
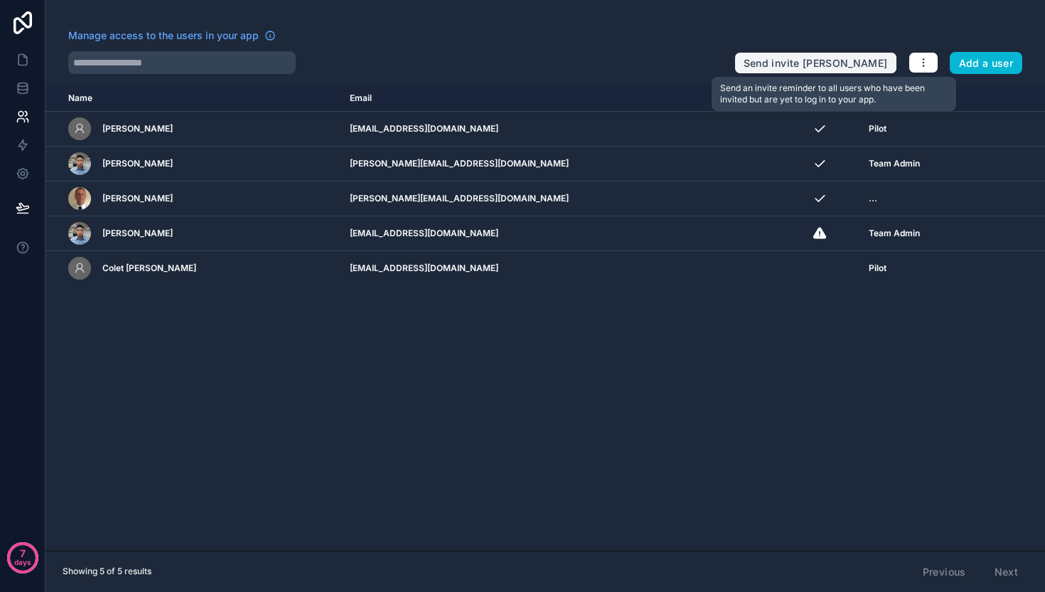
click at [804, 54] on button "Send invite reminders" at bounding box center [816, 63] width 163 height 23
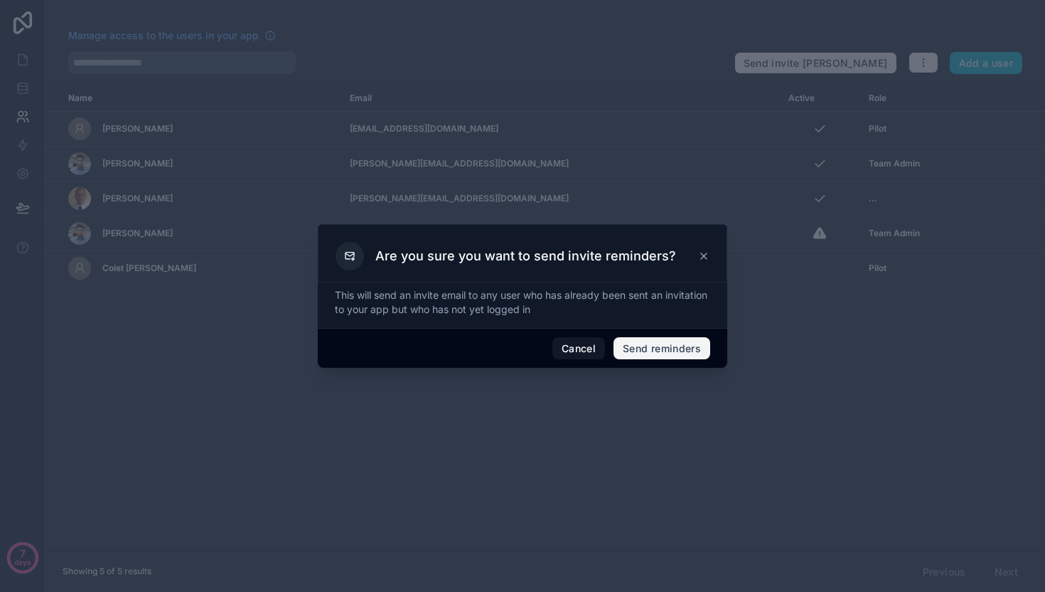
click at [650, 343] on button "Send reminders" at bounding box center [662, 348] width 97 height 23
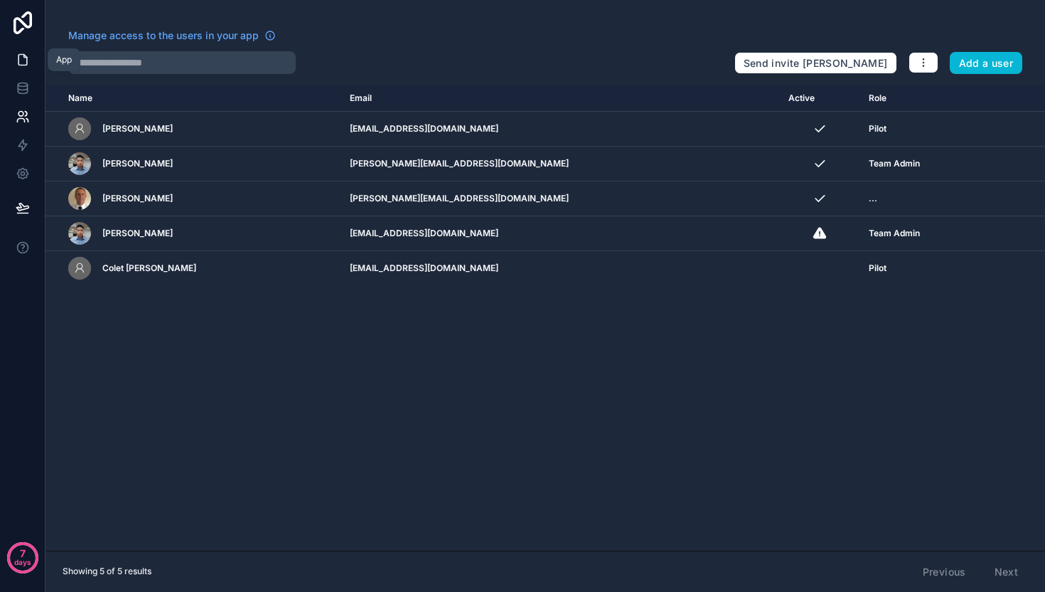
click at [20, 62] on icon at bounding box center [23, 60] width 14 height 14
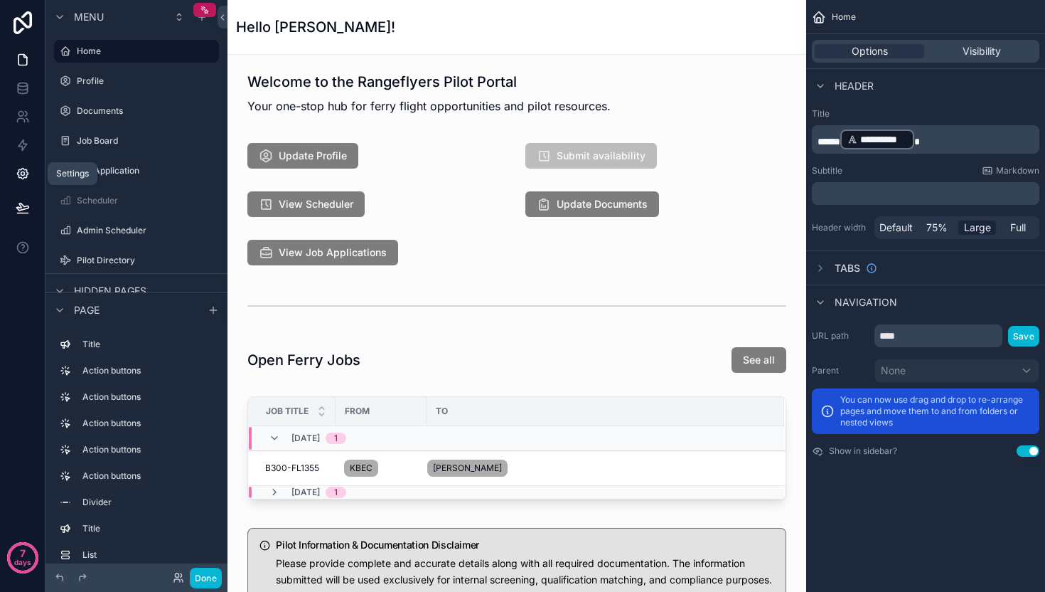
click at [17, 174] on icon at bounding box center [22, 174] width 11 height 11
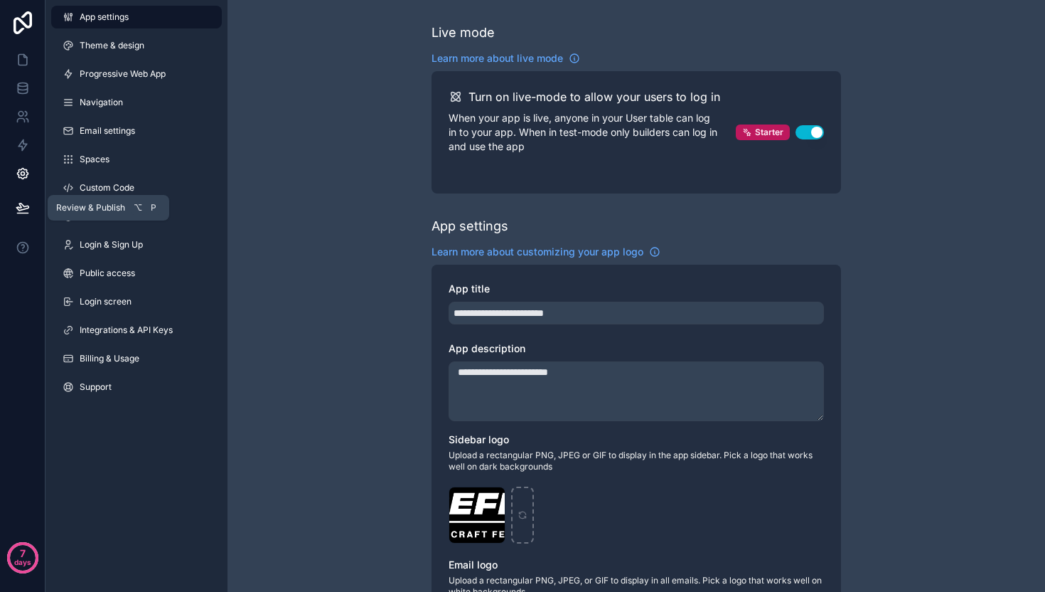
click at [14, 205] on button at bounding box center [22, 208] width 31 height 40
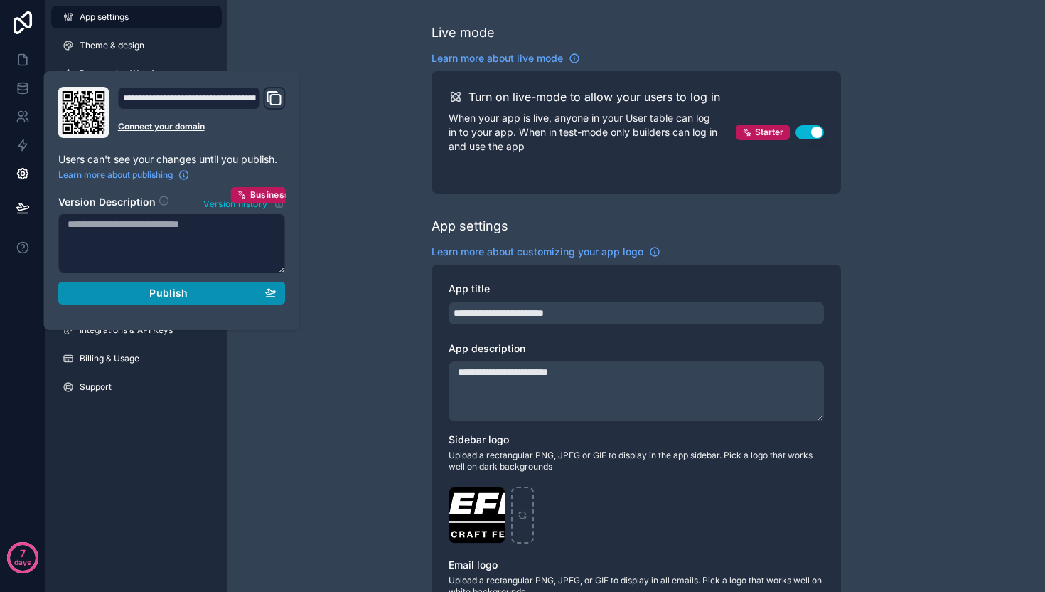
click at [170, 295] on span "Publish" at bounding box center [168, 293] width 38 height 13
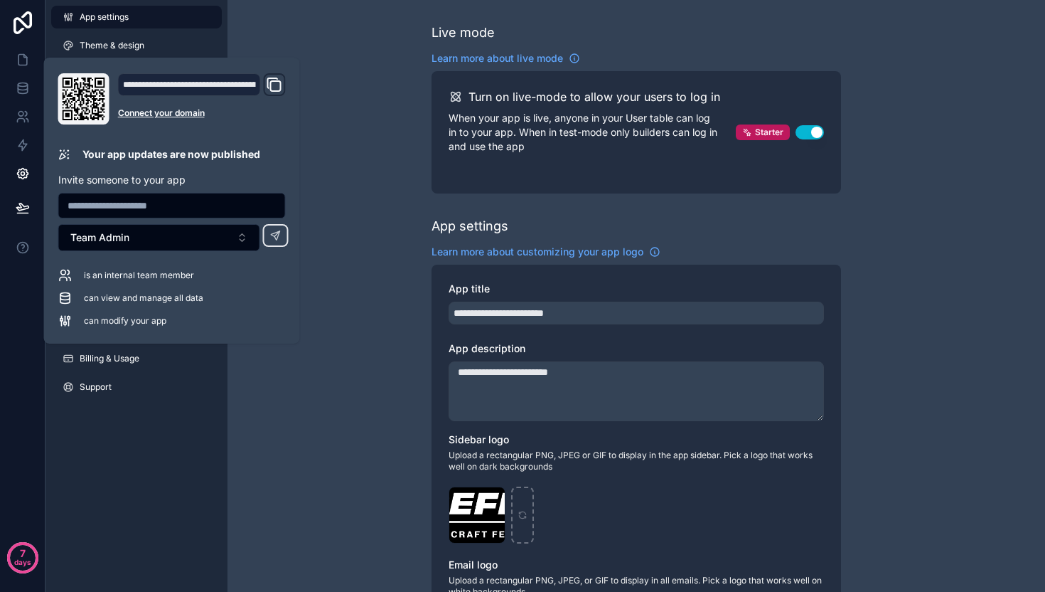
click at [156, 207] on input "text" at bounding box center [172, 206] width 226 height 20
type input "**********"
click at [128, 232] on span "Team Admin" at bounding box center [99, 237] width 59 height 14
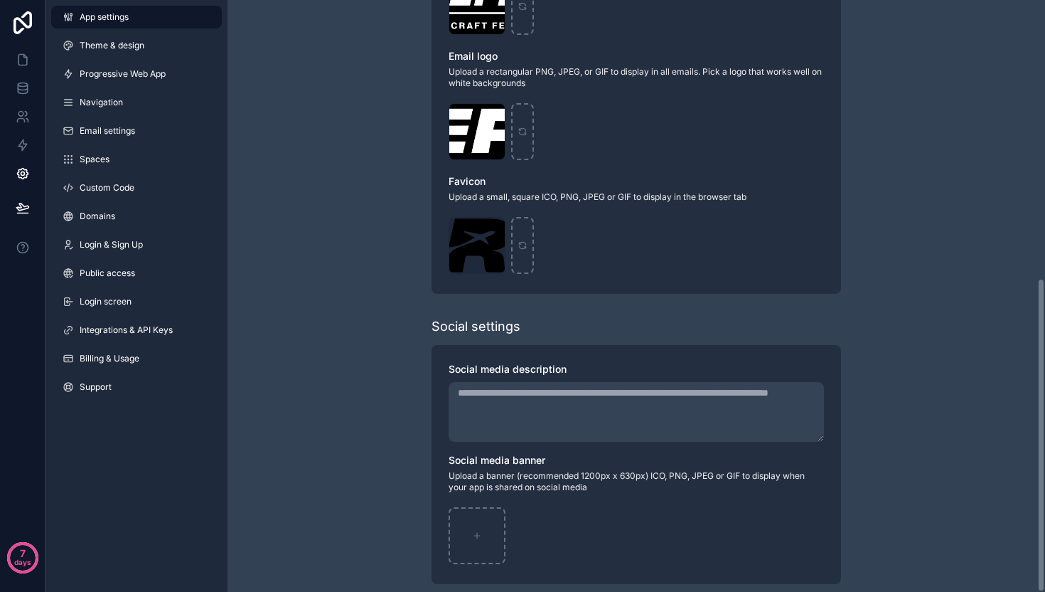
scroll to position [523, 0]
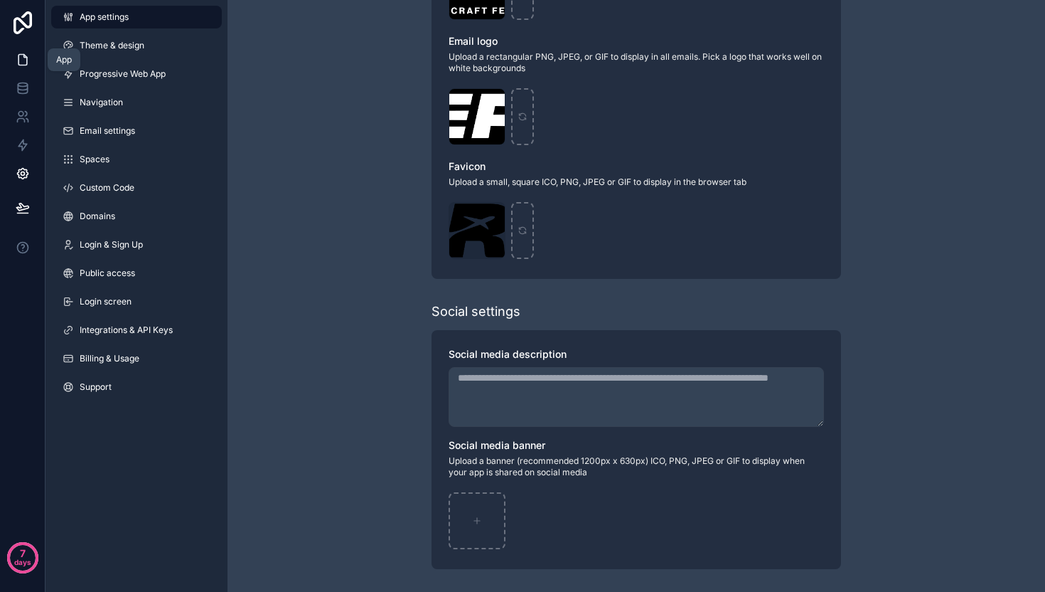
click at [16, 65] on icon at bounding box center [23, 60] width 14 height 14
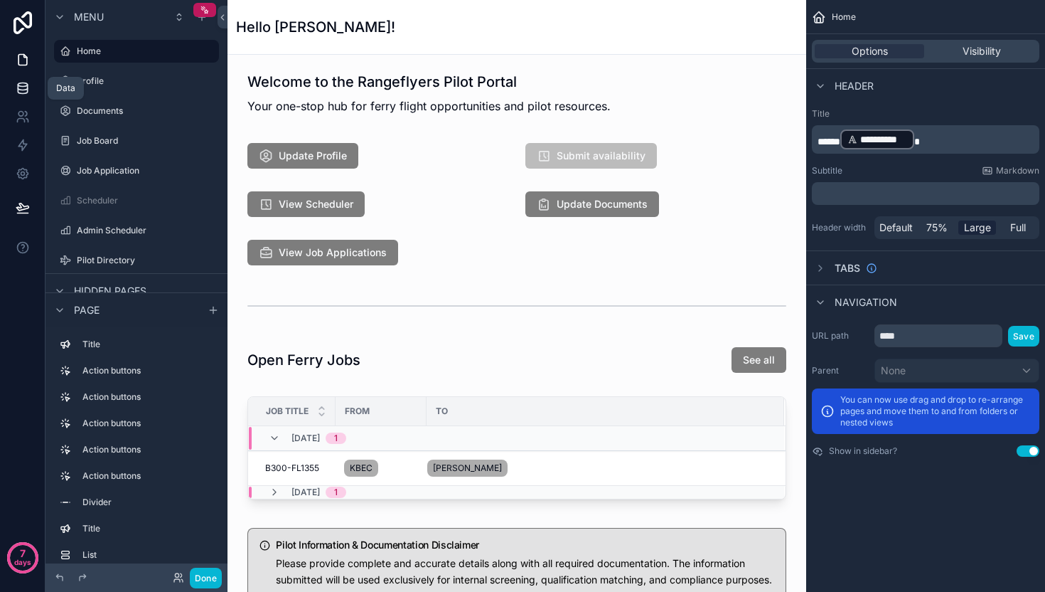
click at [20, 88] on icon at bounding box center [23, 88] width 14 height 14
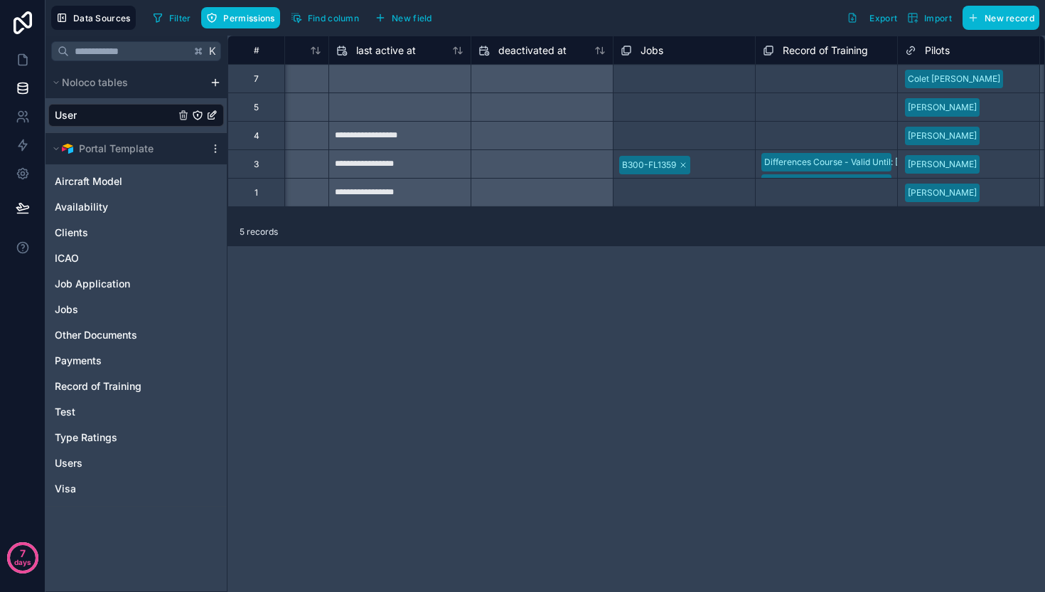
scroll to position [0, 1515]
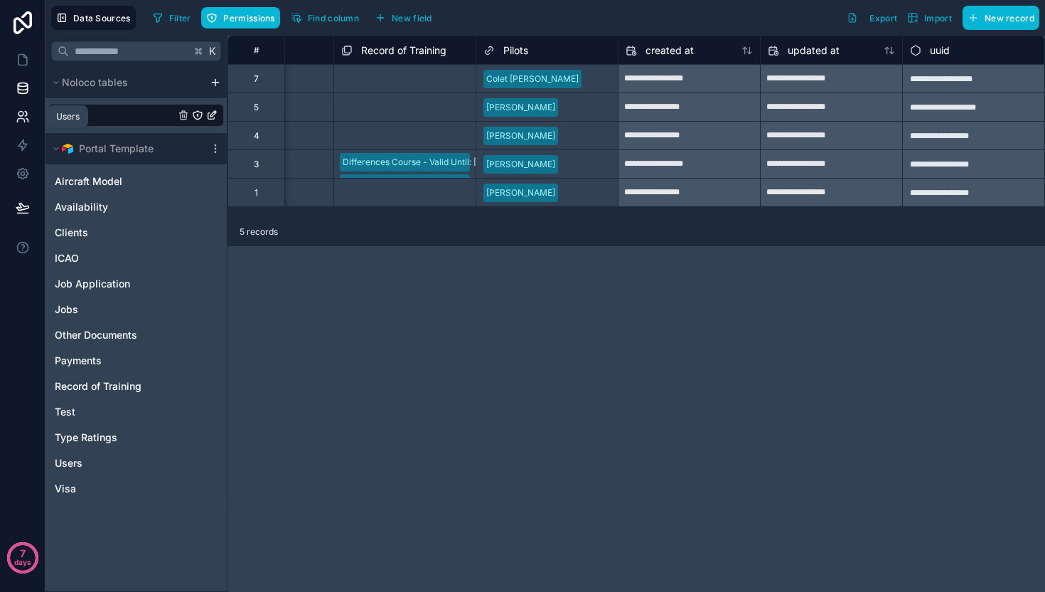
click at [21, 119] on icon at bounding box center [23, 116] width 14 height 14
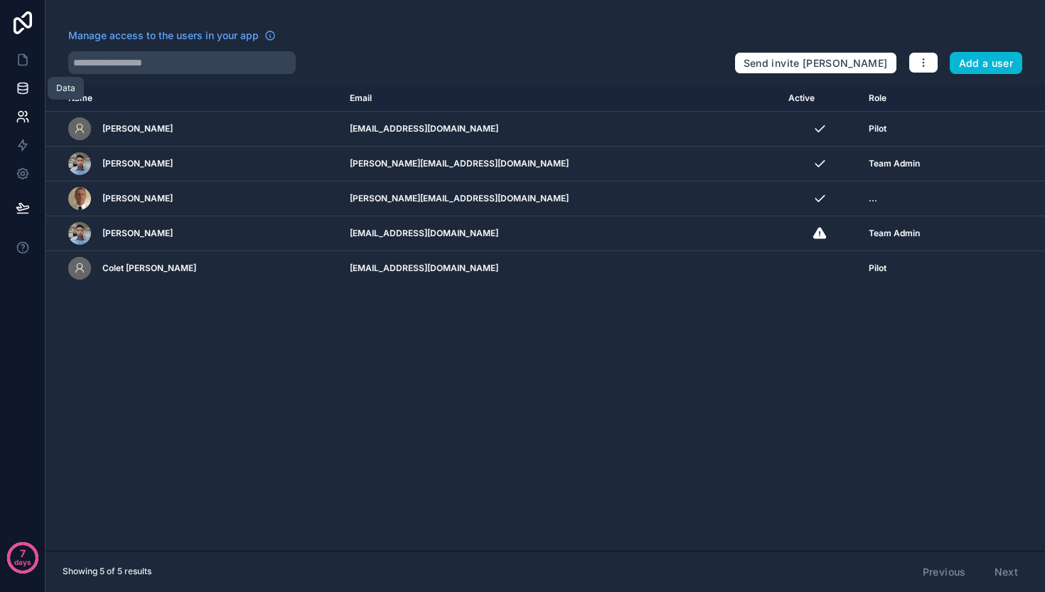
click at [26, 82] on icon at bounding box center [23, 88] width 14 height 14
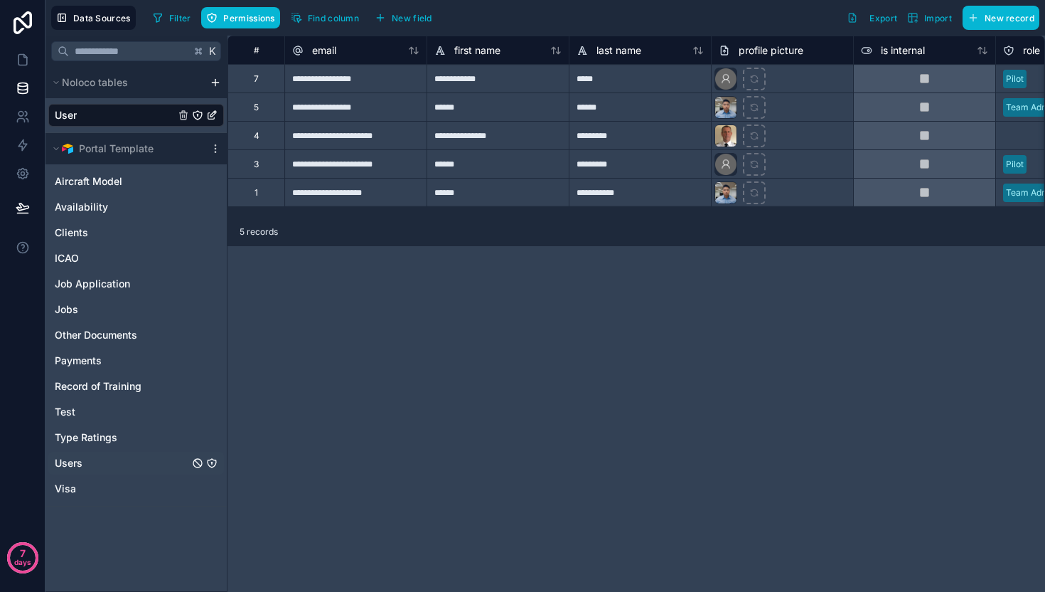
click at [95, 470] on div "Users" at bounding box center [136, 463] width 176 height 23
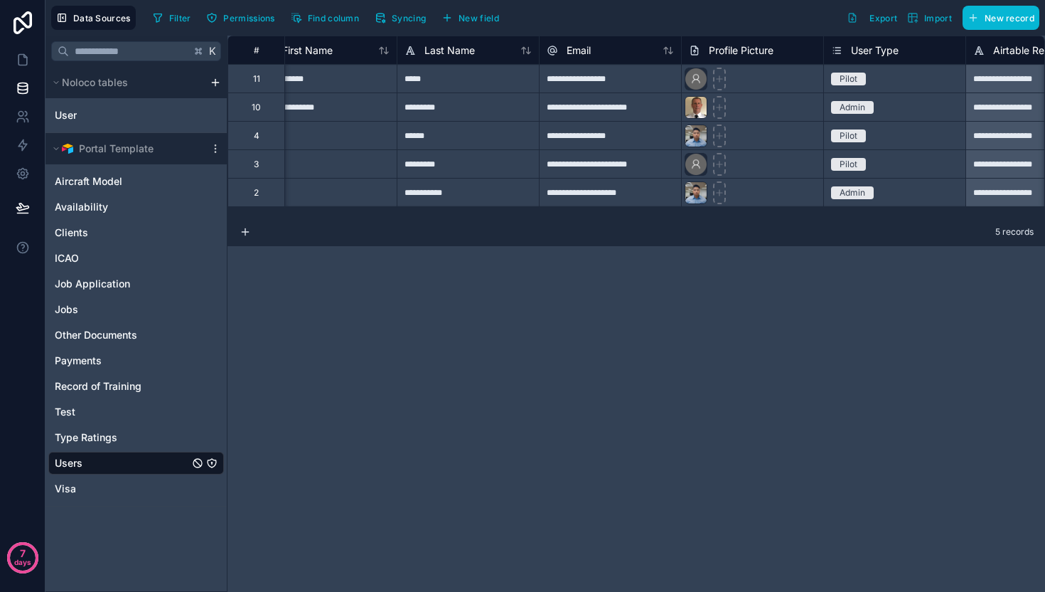
scroll to position [0, 215]
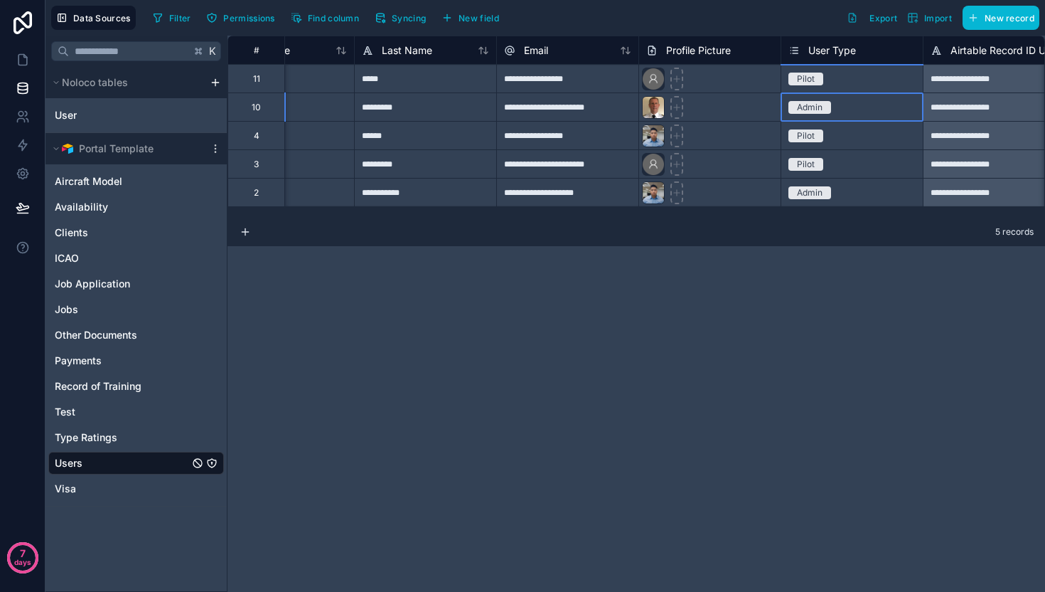
drag, startPoint x: 828, startPoint y: 116, endPoint x: 816, endPoint y: 111, distance: 13.1
click at [827, 115] on div "Admin" at bounding box center [851, 107] width 141 height 28
click at [815, 110] on div "Admin" at bounding box center [810, 107] width 26 height 13
click at [815, 111] on div "Admin" at bounding box center [810, 107] width 26 height 13
click at [814, 104] on div "Admin" at bounding box center [810, 107] width 26 height 13
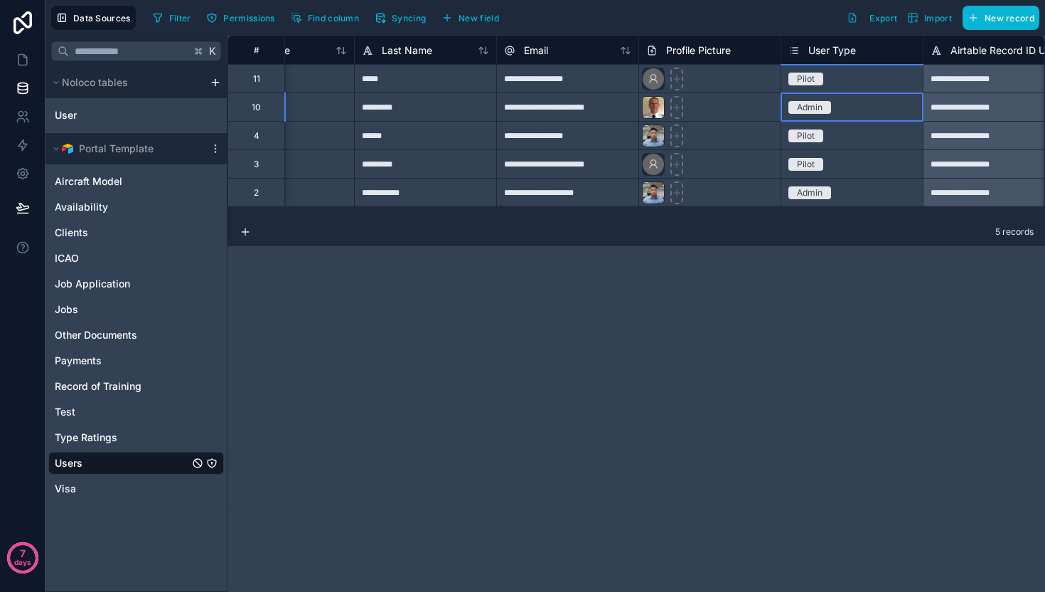
click at [814, 103] on div "Admin" at bounding box center [810, 107] width 26 height 13
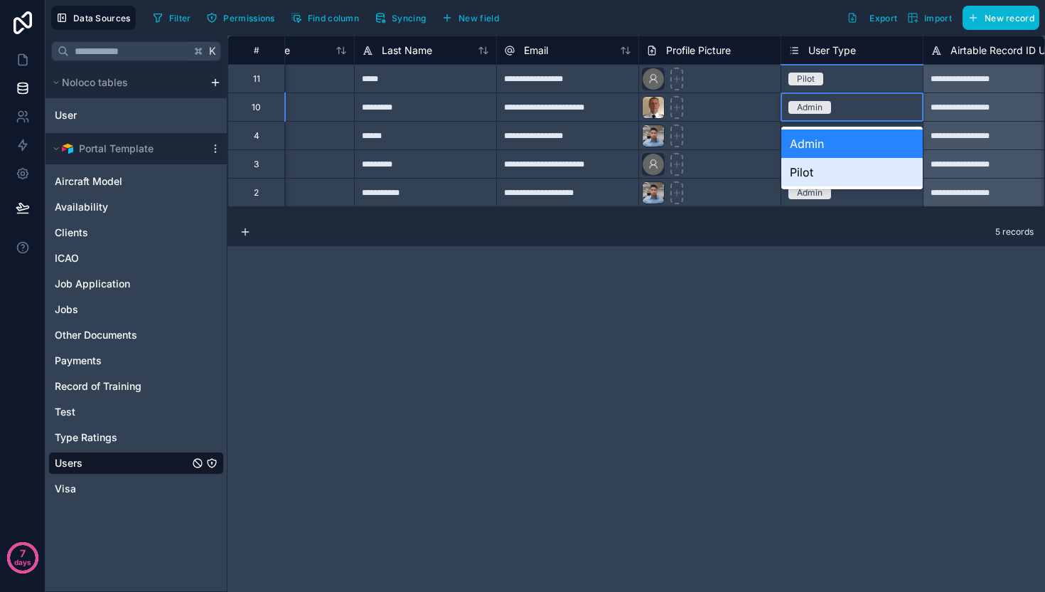
click at [808, 166] on div "Pilot" at bounding box center [851, 172] width 141 height 28
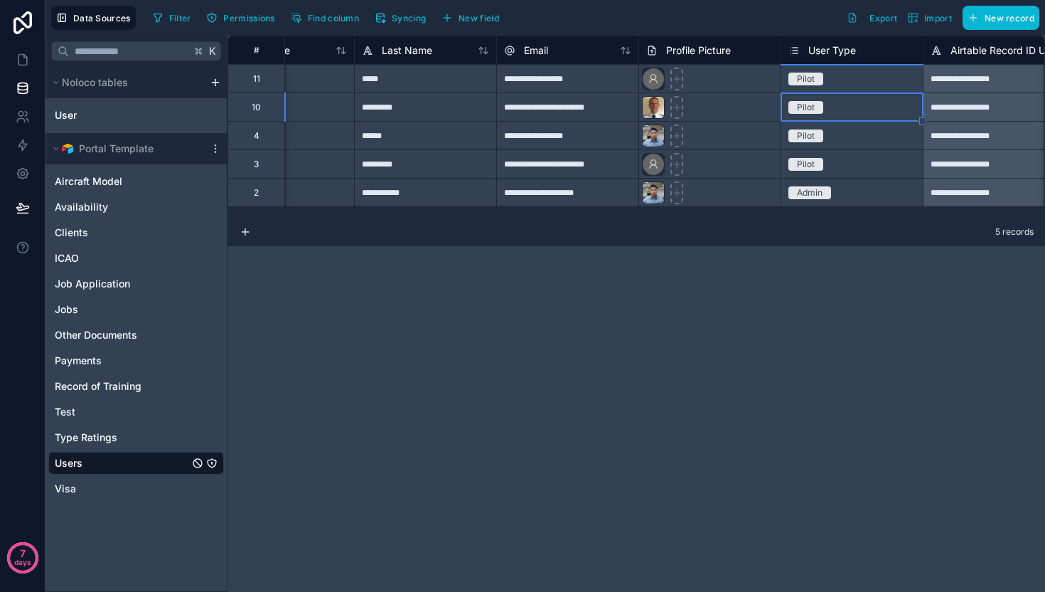
click at [626, 372] on div "**********" at bounding box center [637, 314] width 818 height 556
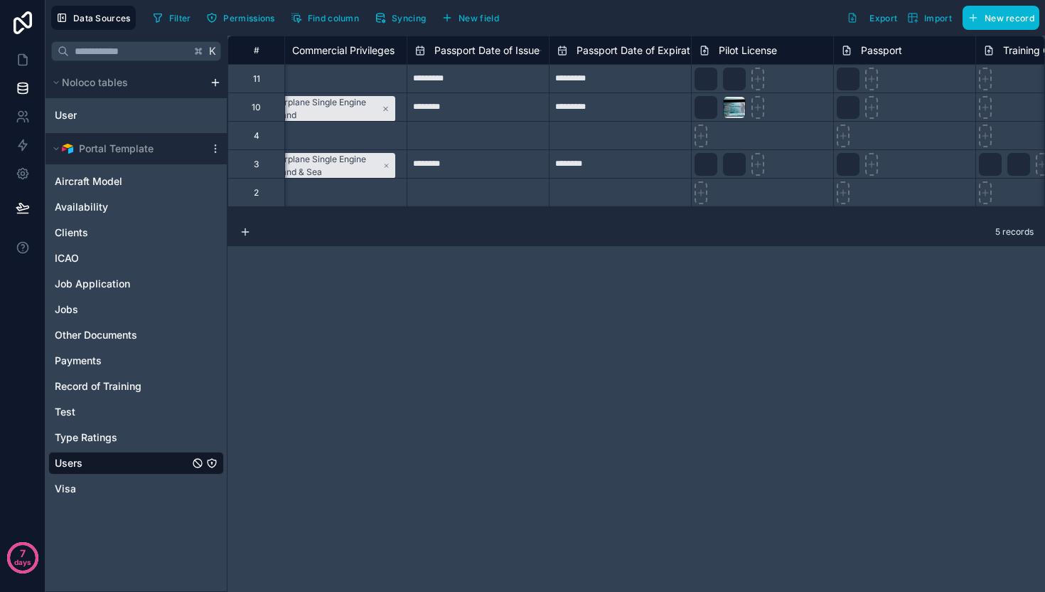
scroll to position [0, 2581]
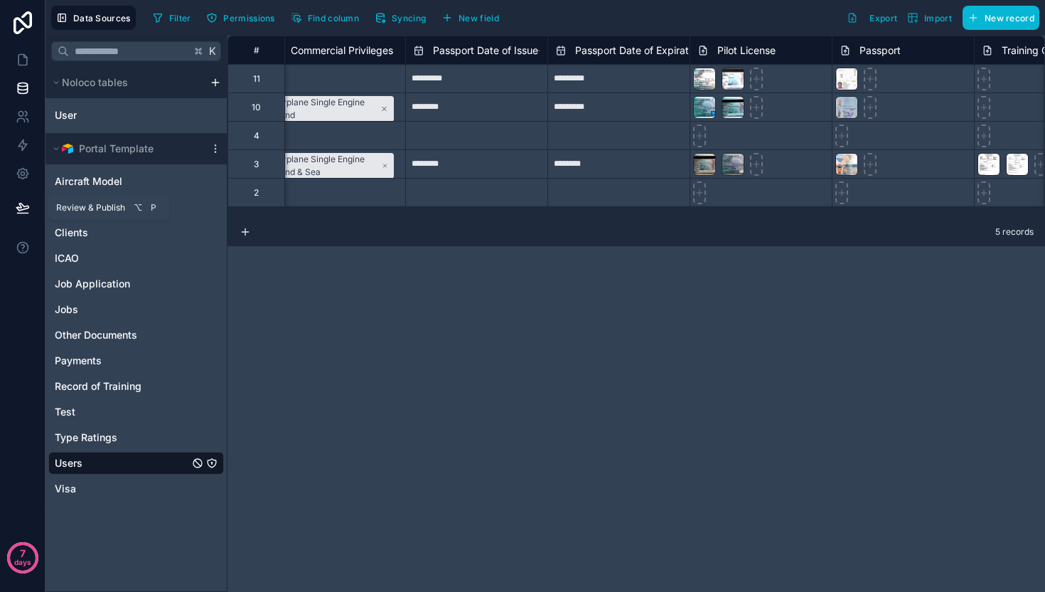
click at [21, 213] on icon at bounding box center [22, 213] width 11 height 0
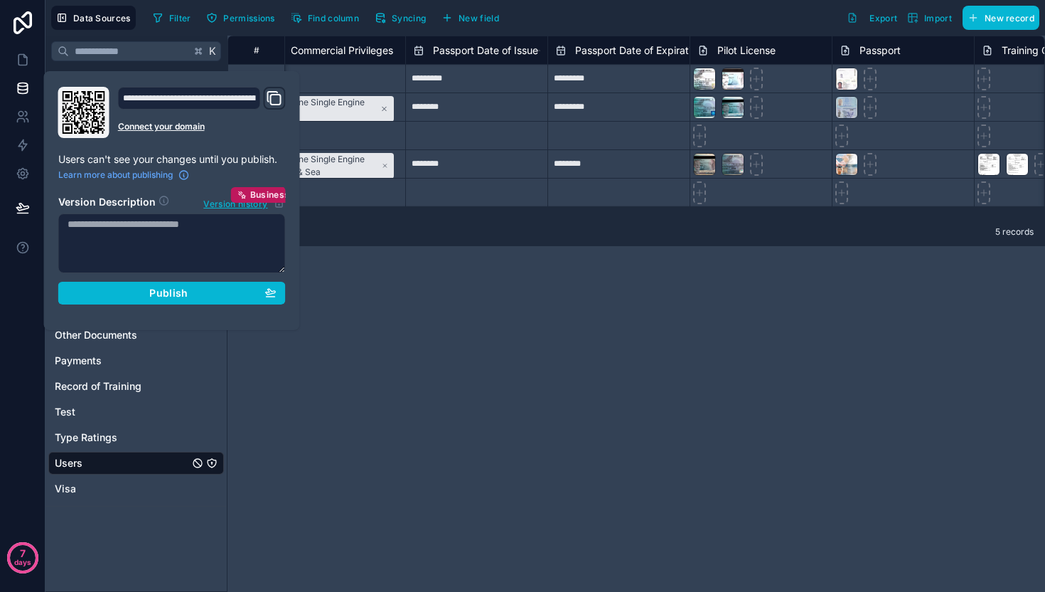
click at [280, 95] on icon "Domain and Custom Link" at bounding box center [276, 100] width 10 height 10
click at [16, 118] on icon at bounding box center [23, 116] width 14 height 14
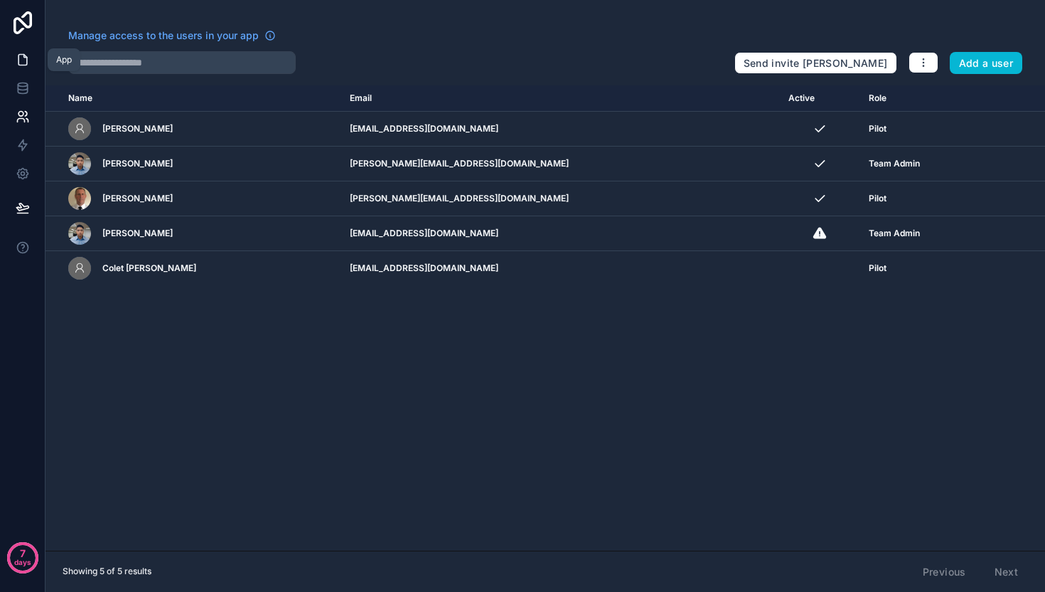
click at [18, 61] on icon at bounding box center [23, 60] width 14 height 14
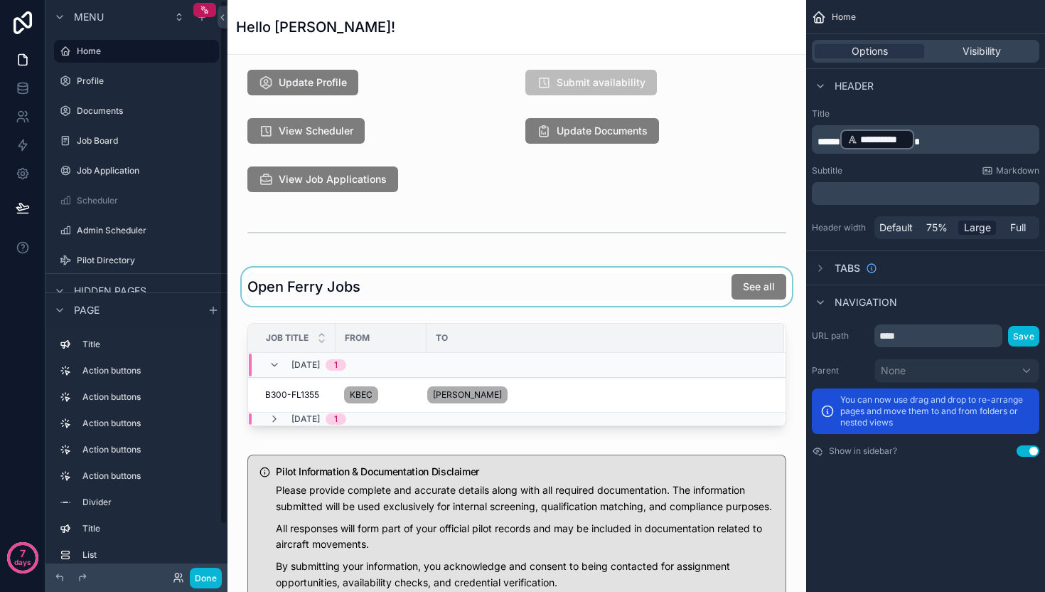
scroll to position [78, 0]
